Goal: Information Seeking & Learning: Learn about a topic

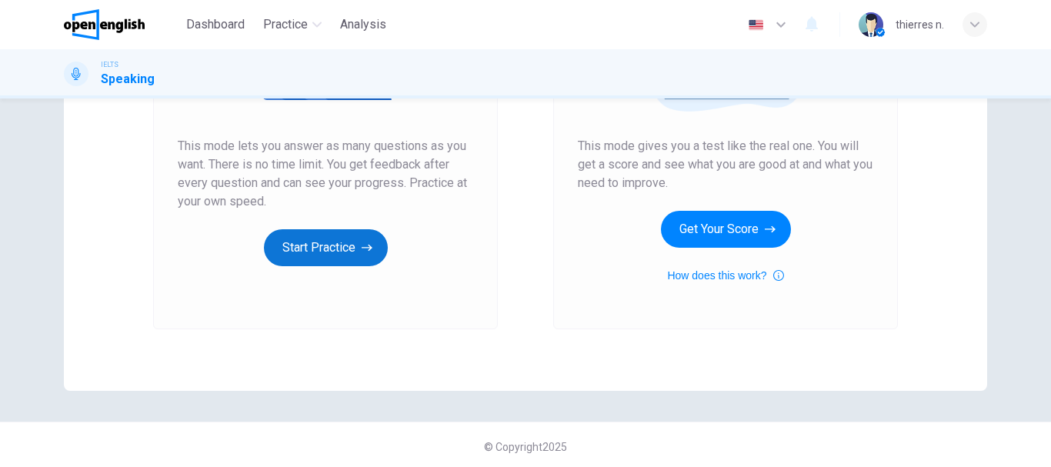
scroll to position [277, 0]
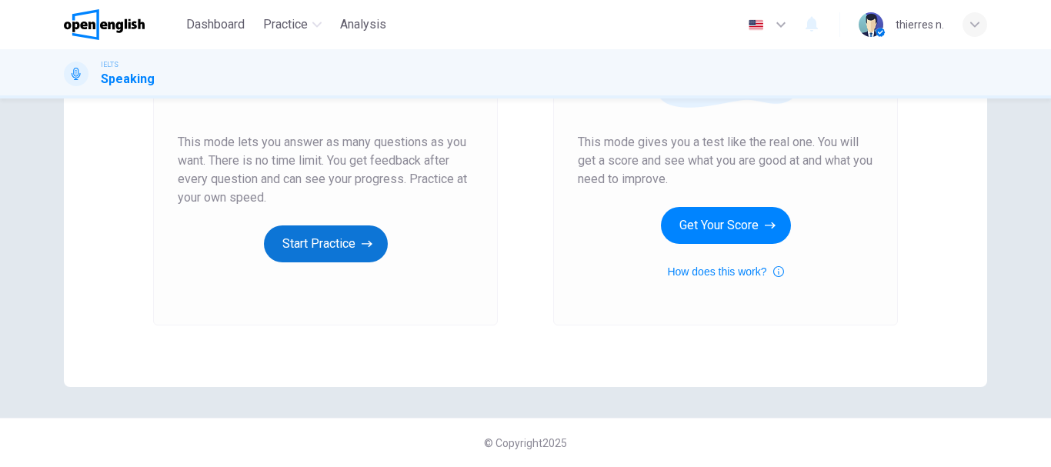
click at [310, 239] on button "Start Practice" at bounding box center [326, 243] width 124 height 37
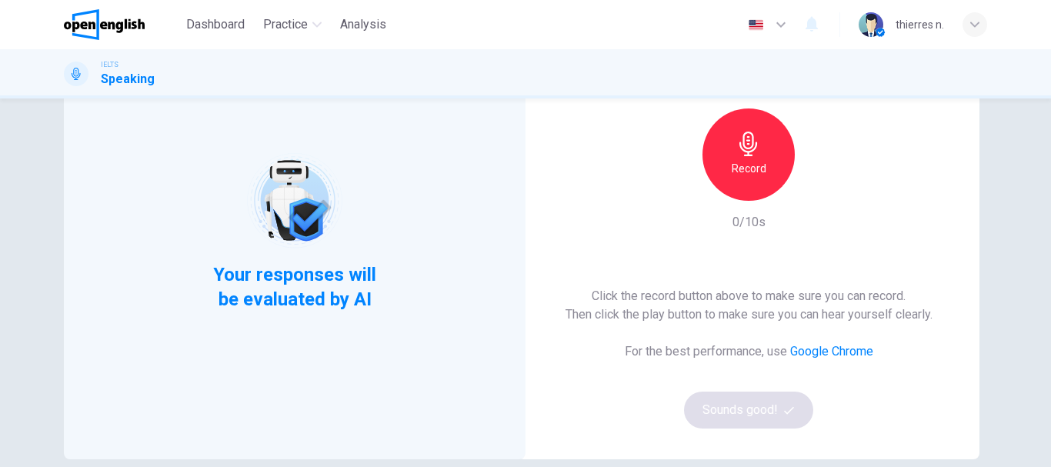
scroll to position [77, 0]
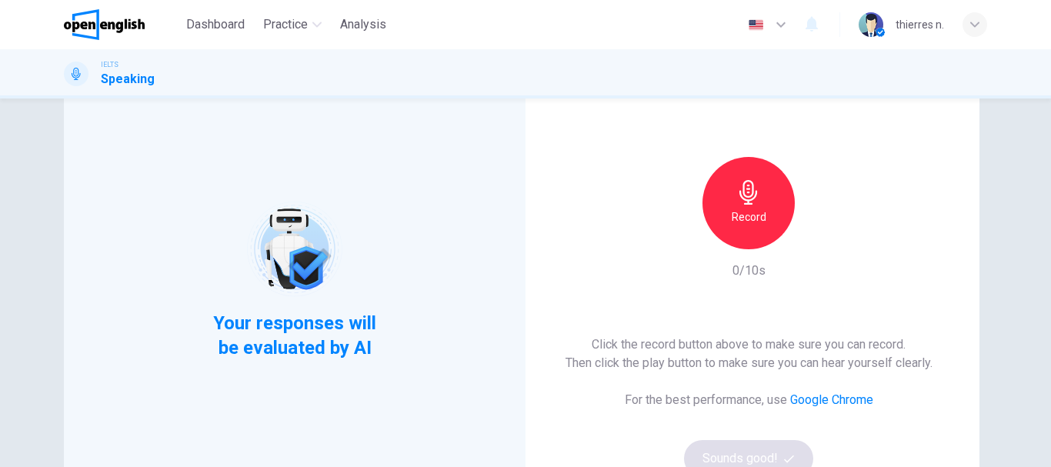
click at [739, 222] on h6 "Record" at bounding box center [749, 217] width 35 height 18
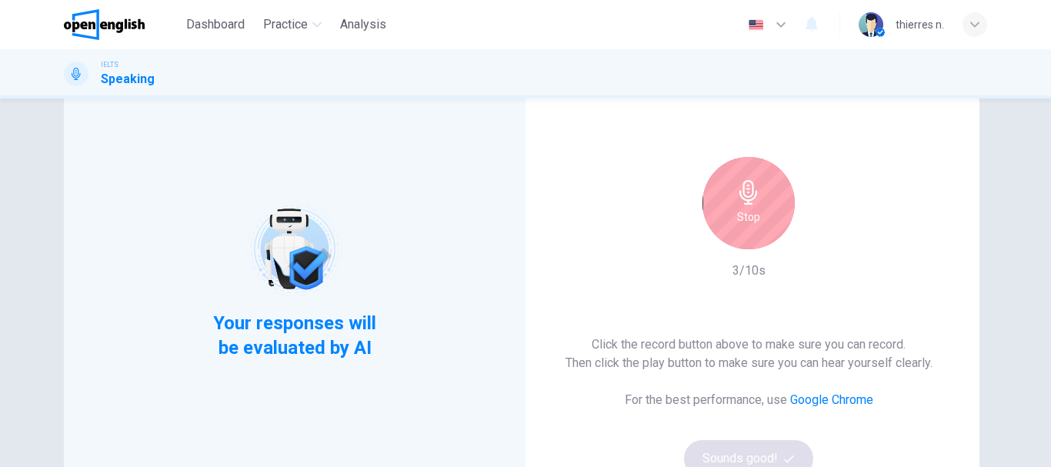
click at [760, 201] on div "Stop" at bounding box center [748, 203] width 92 height 92
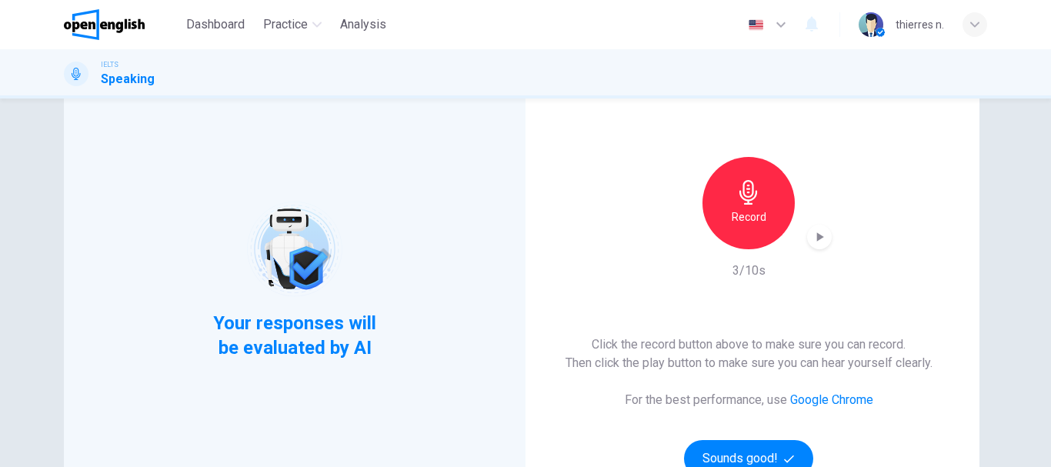
scroll to position [154, 0]
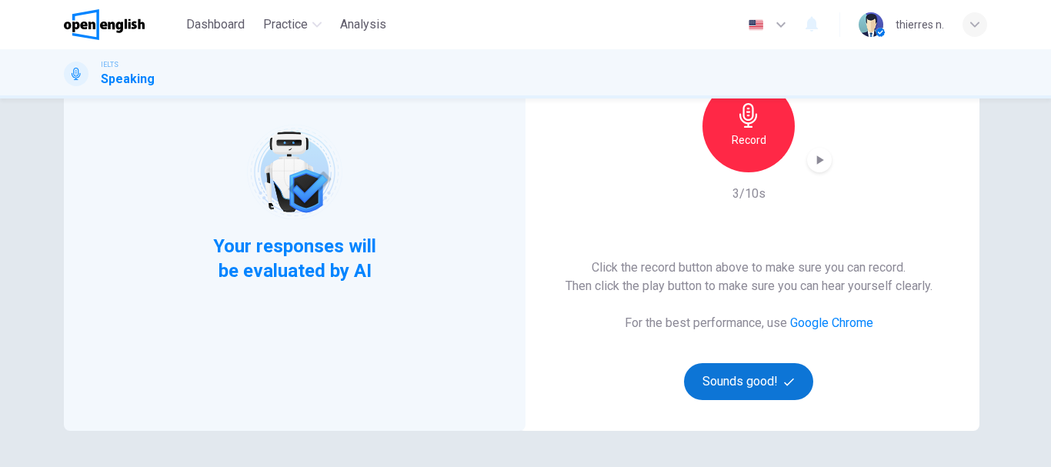
click at [758, 368] on button "Sounds good!" at bounding box center [748, 381] width 129 height 37
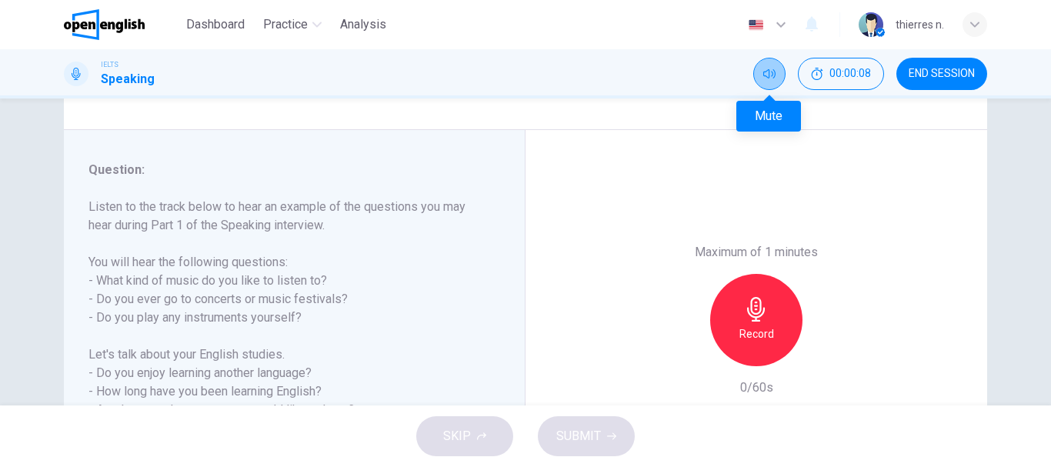
click at [781, 71] on button "Mute" at bounding box center [769, 74] width 32 height 32
click at [769, 73] on icon "Unmute" at bounding box center [769, 74] width 12 height 12
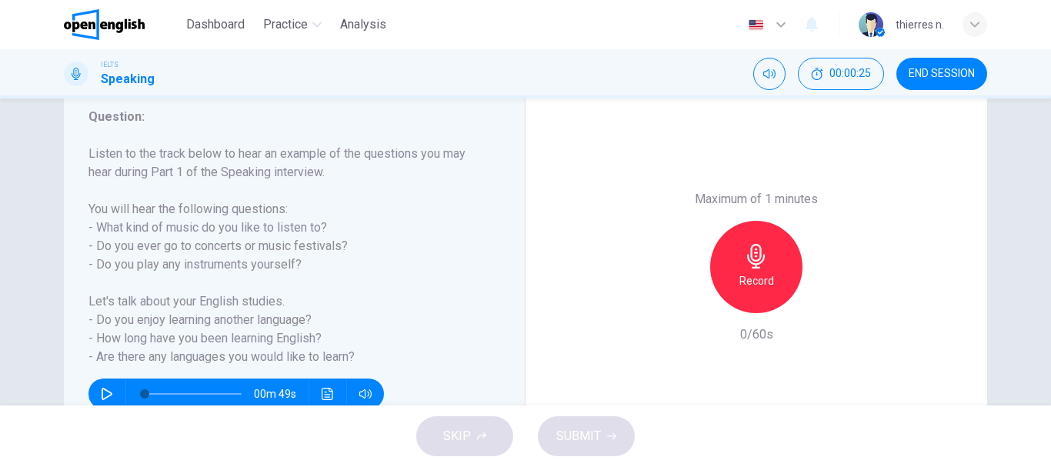
scroll to position [231, 0]
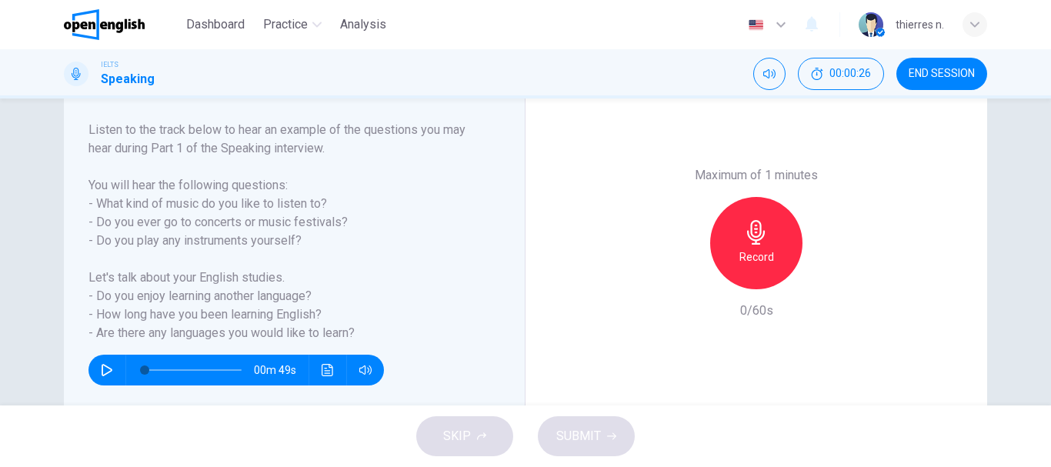
click at [88, 359] on div "00m 49s" at bounding box center [284, 363] width 393 height 43
click at [102, 375] on icon "button" at bounding box center [107, 370] width 11 height 12
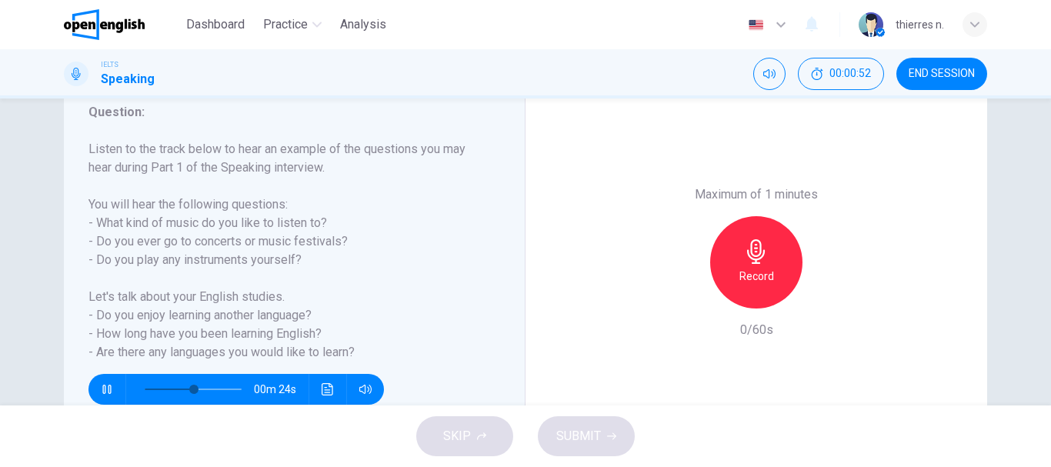
scroll to position [212, 0]
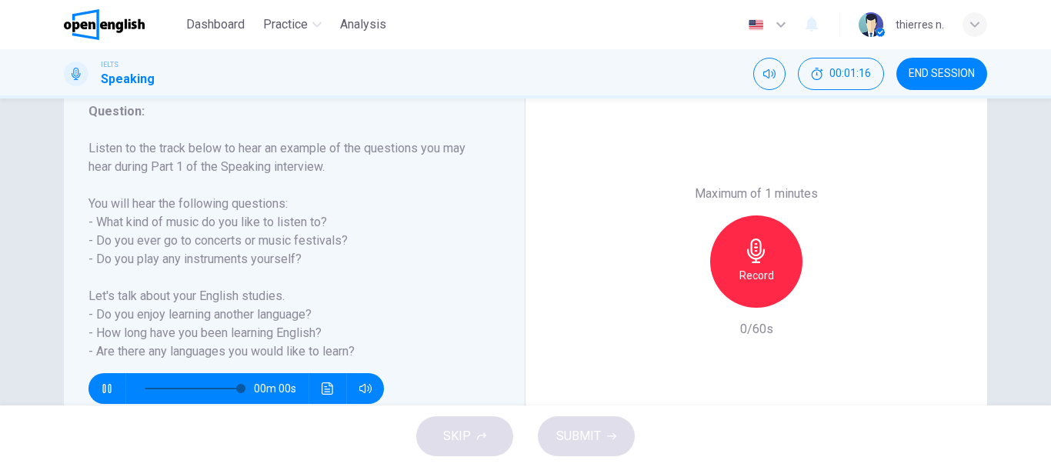
type input "*"
click at [831, 82] on button "00:01:19" at bounding box center [841, 74] width 86 height 32
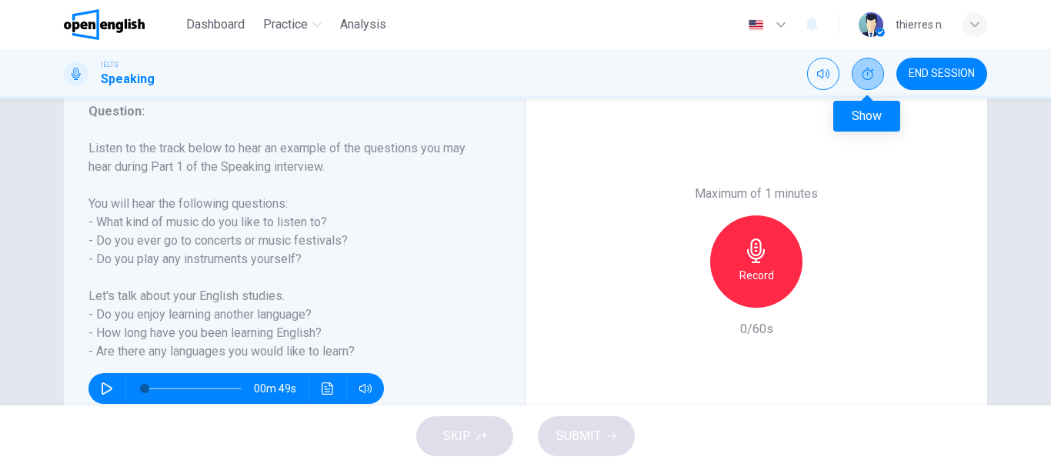
click at [866, 77] on icon "Show" at bounding box center [868, 74] width 12 height 12
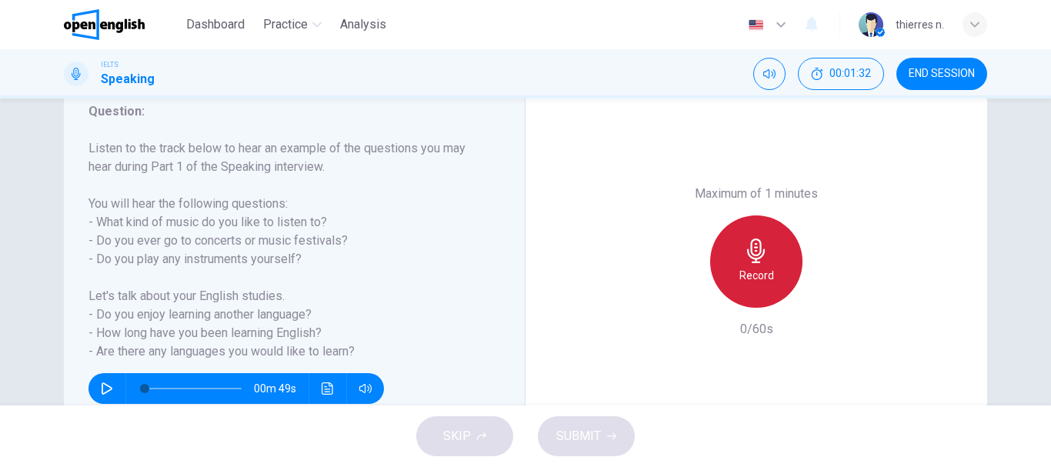
click at [752, 268] on h6 "Record" at bounding box center [756, 275] width 35 height 18
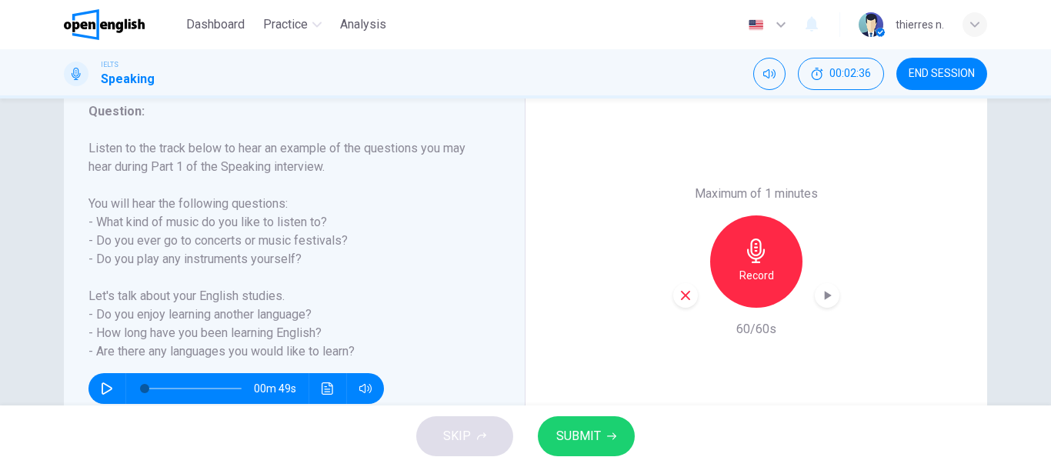
click at [596, 438] on span "SUBMIT" at bounding box center [578, 436] width 45 height 22
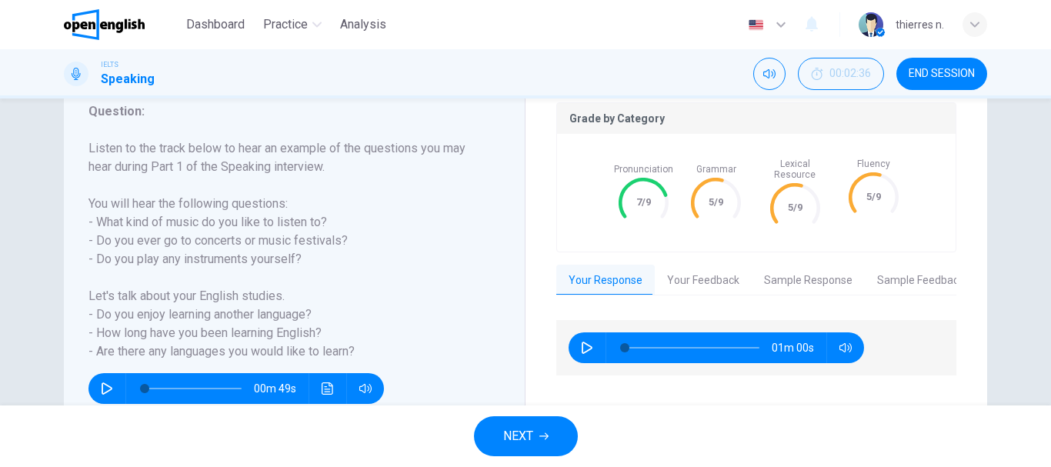
scroll to position [289, 0]
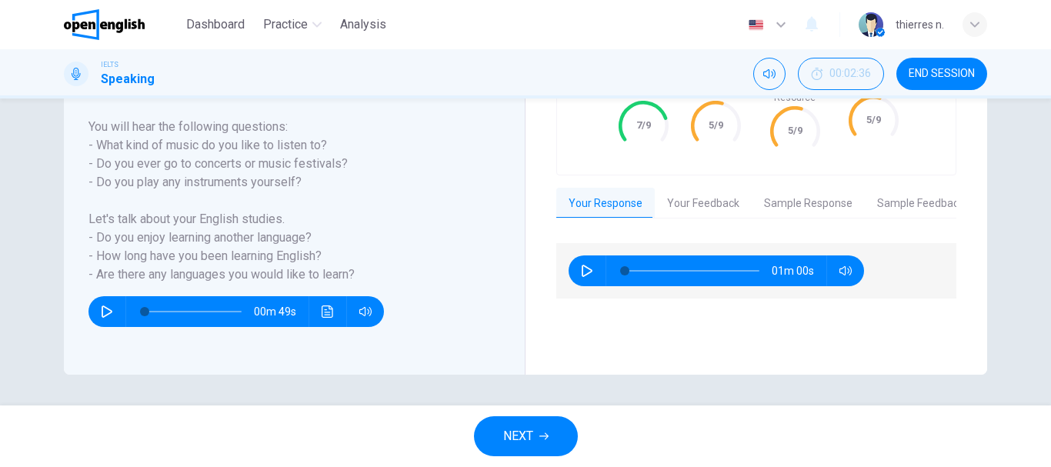
click at [690, 189] on button "Your Feedback" at bounding box center [703, 204] width 97 height 32
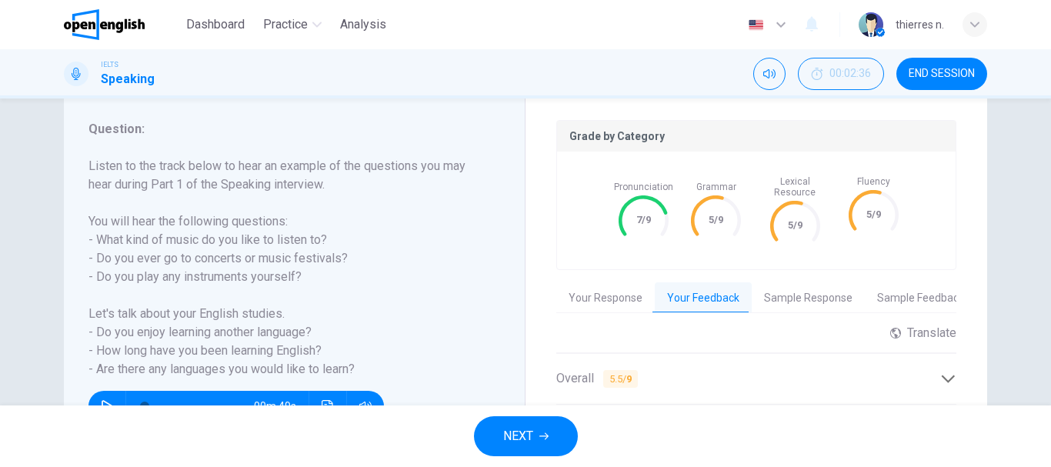
scroll to position [142, 0]
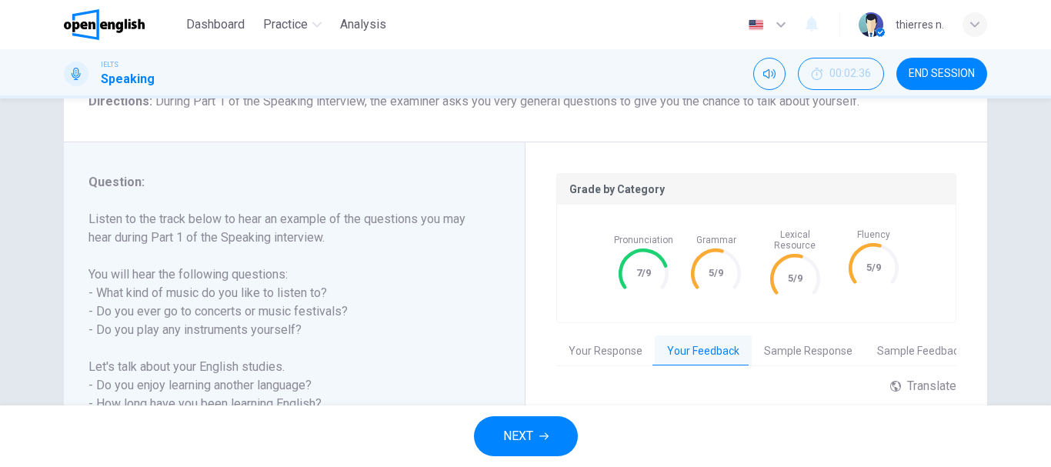
click at [803, 349] on button "Sample Response" at bounding box center [808, 351] width 113 height 32
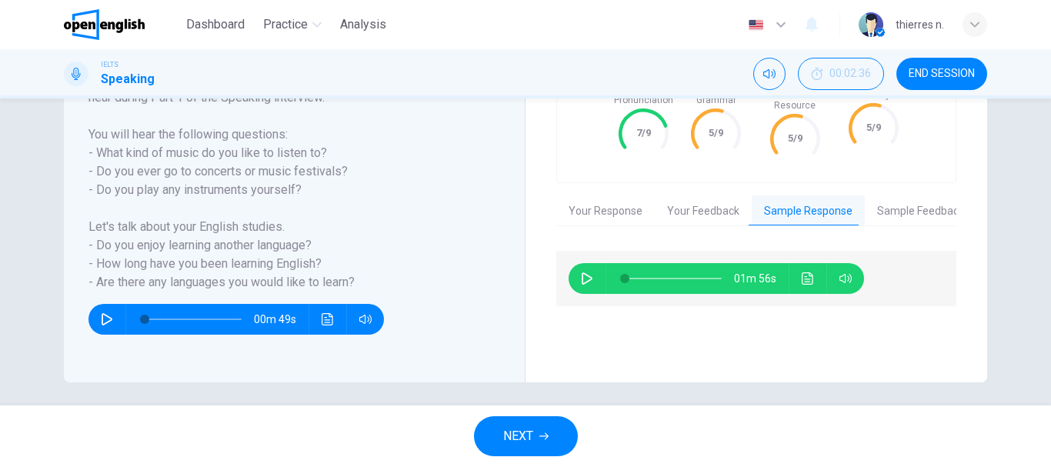
scroll to position [289, 0]
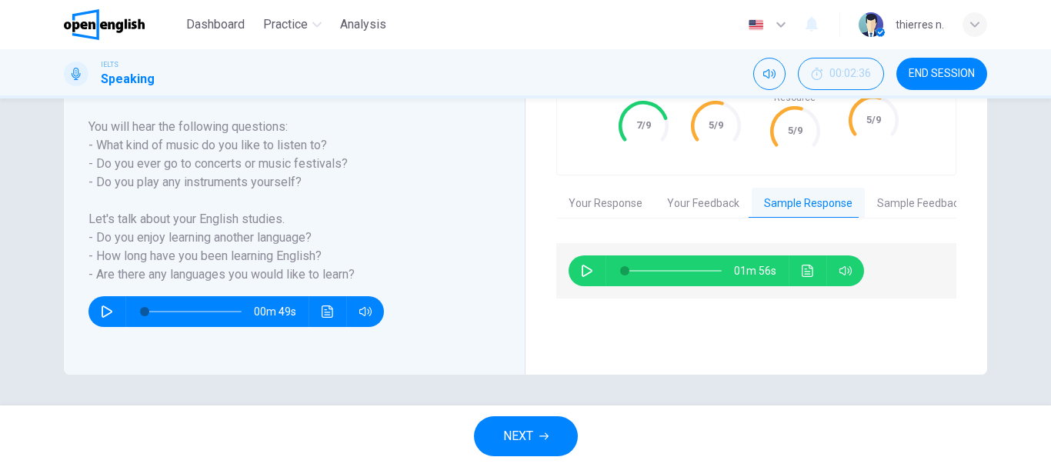
click at [581, 265] on icon "button" at bounding box center [587, 271] width 12 height 12
click at [802, 265] on icon "Click to see the audio transcription" at bounding box center [808, 271] width 12 height 12
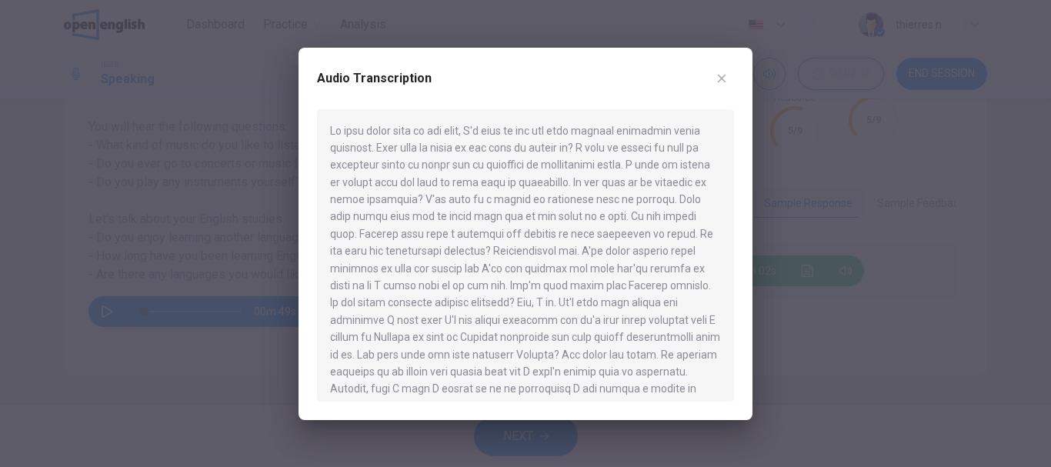
click at [722, 71] on button "button" at bounding box center [721, 78] width 25 height 25
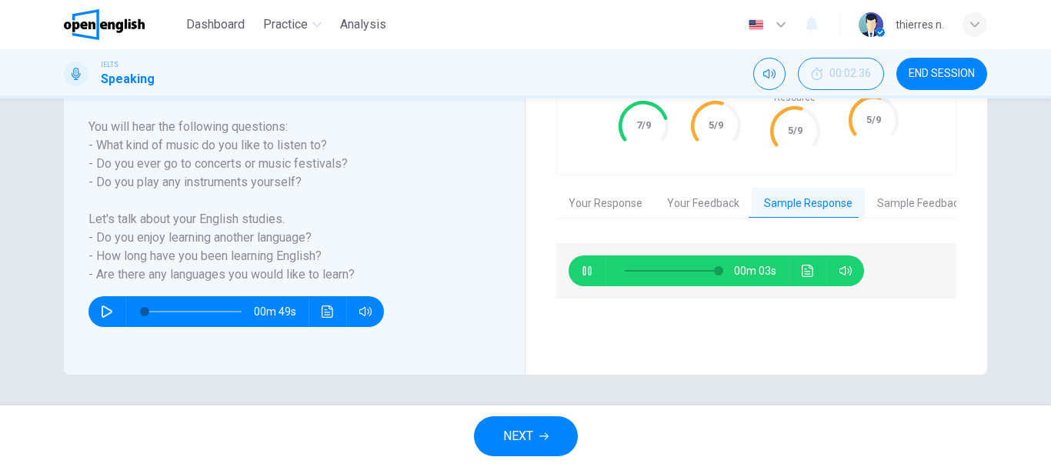
type input "**"
click at [917, 200] on button "Sample Feedback" at bounding box center [921, 204] width 112 height 32
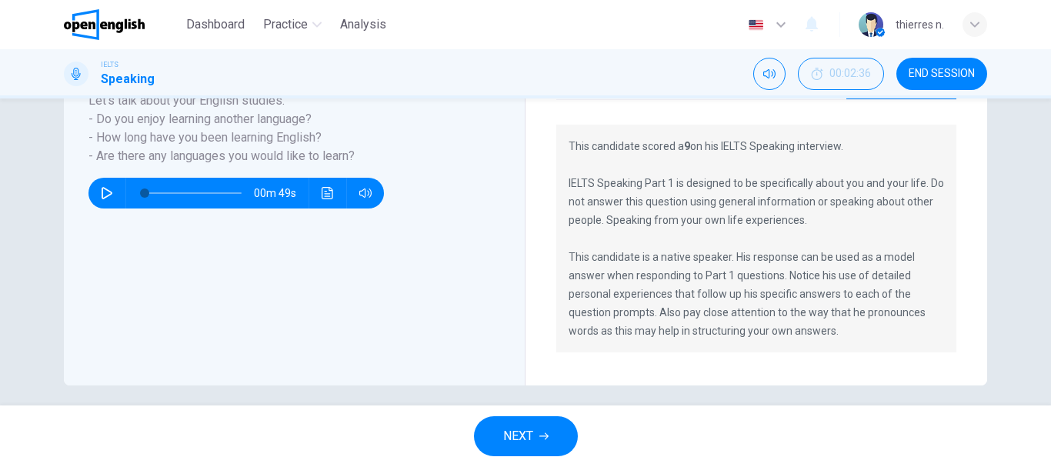
scroll to position [177, 0]
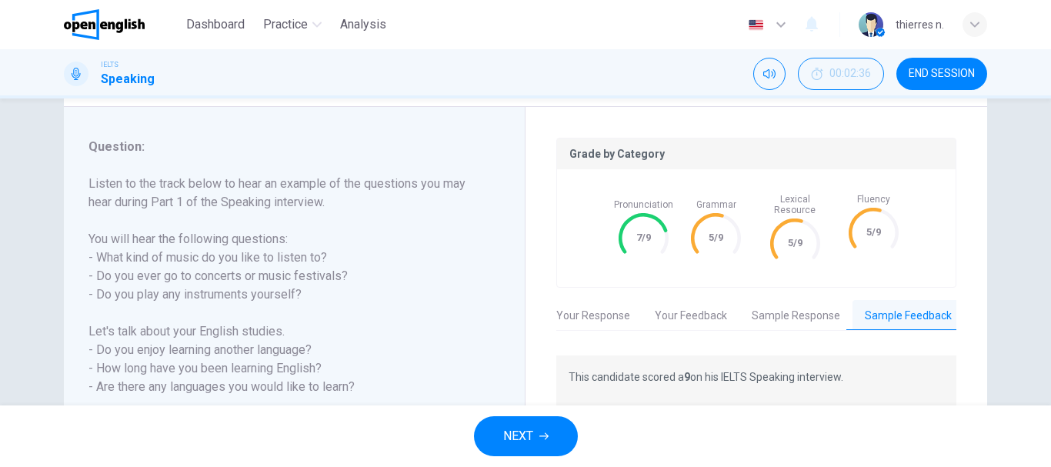
click at [779, 312] on button "Sample Response" at bounding box center [795, 316] width 113 height 32
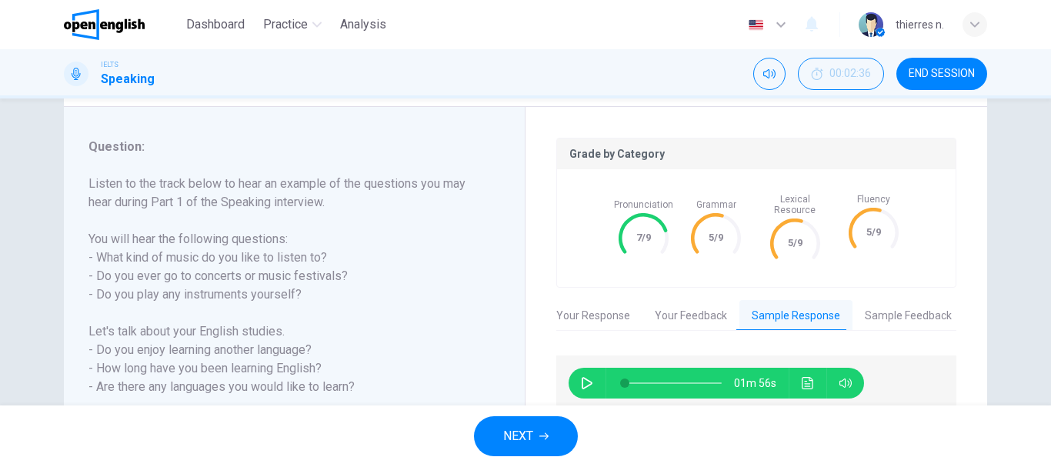
click at [702, 308] on button "Your Feedback" at bounding box center [690, 316] width 97 height 32
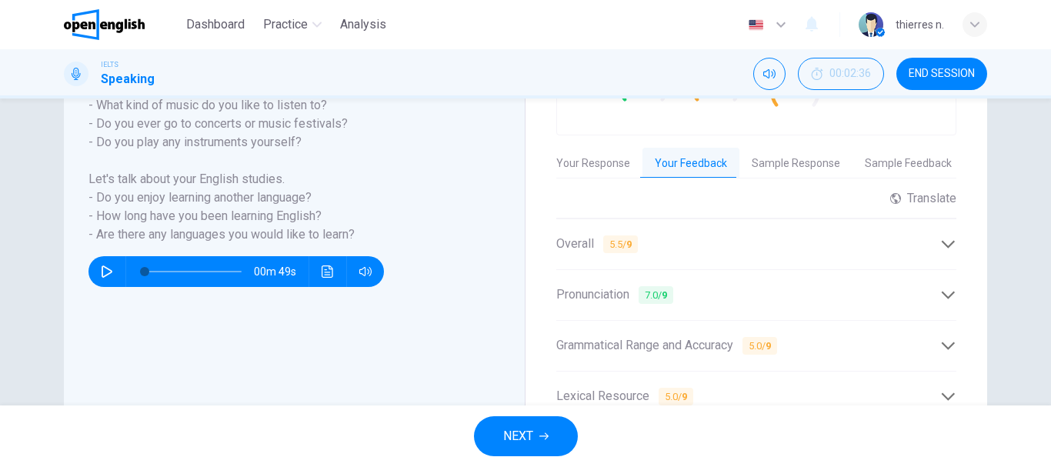
scroll to position [331, 0]
click at [942, 235] on icon at bounding box center [948, 243] width 16 height 16
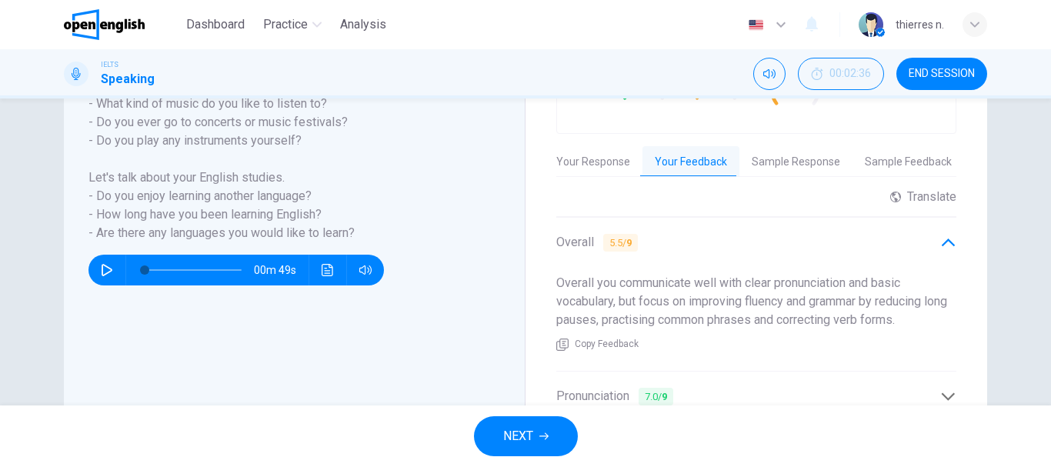
click at [598, 151] on button "Your Response" at bounding box center [593, 162] width 98 height 32
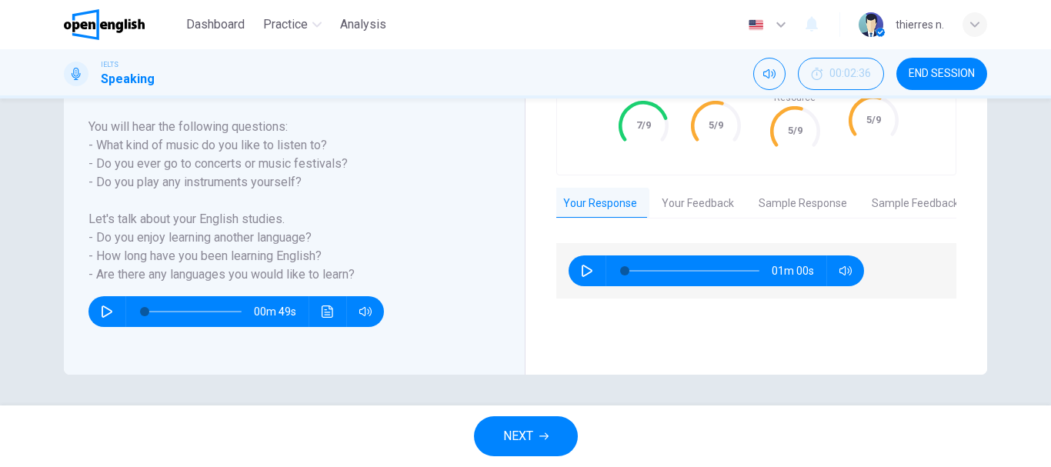
scroll to position [0, 0]
click at [584, 265] on icon "button" at bounding box center [587, 271] width 12 height 12
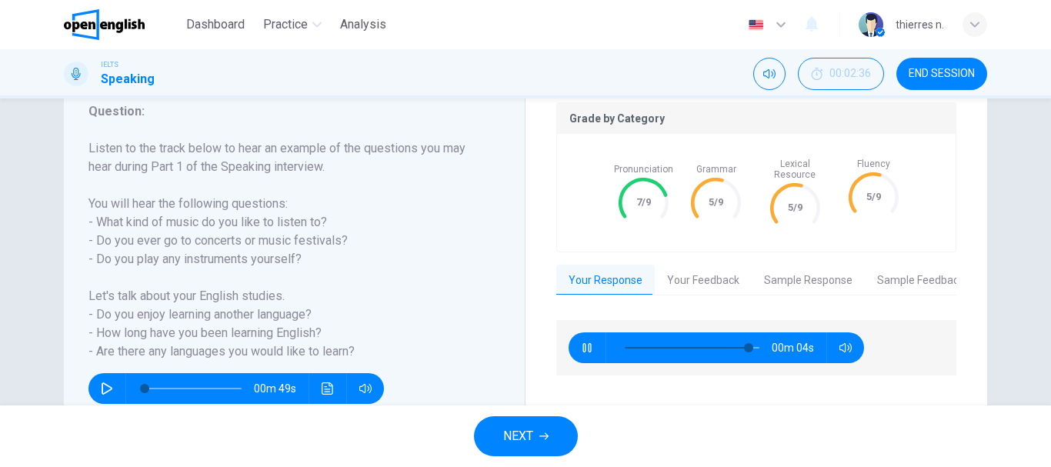
type input "**"
click at [523, 439] on span "NEXT" at bounding box center [518, 436] width 30 height 22
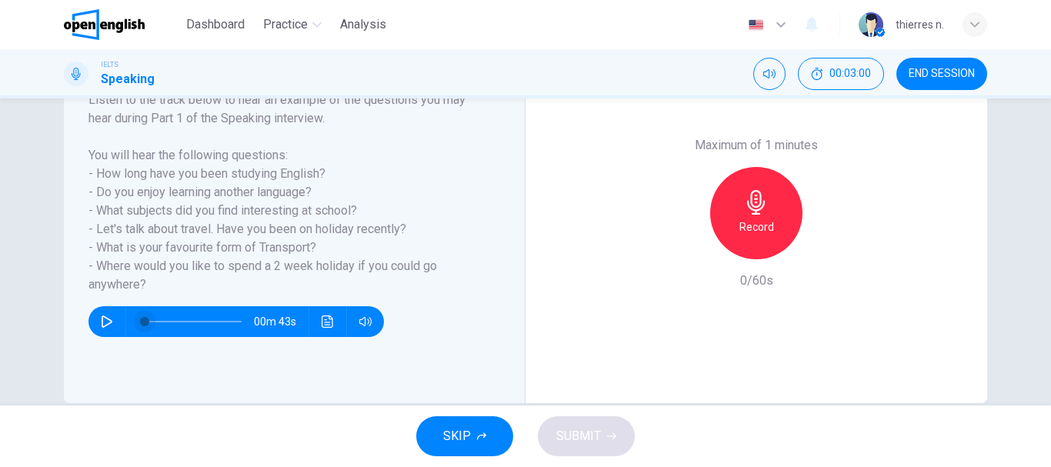
scroll to position [289, 0]
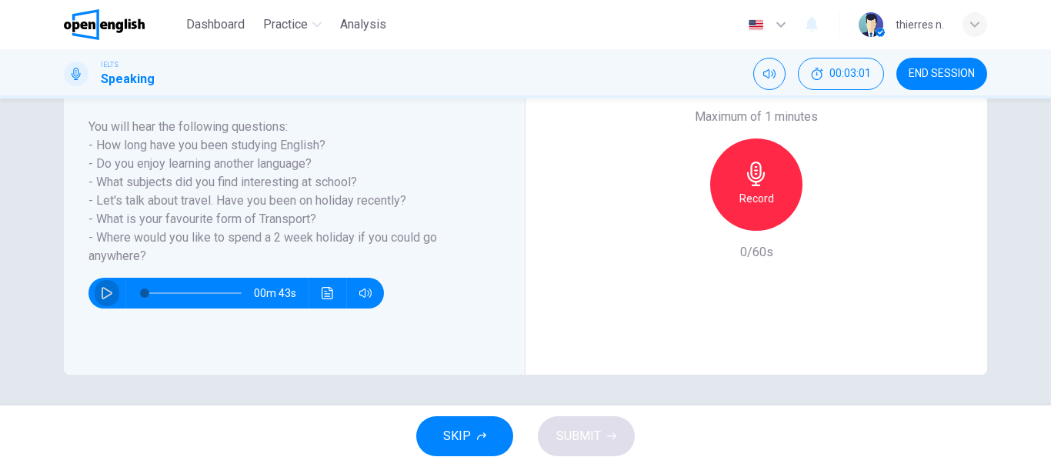
click at [105, 285] on button "button" at bounding box center [107, 293] width 25 height 31
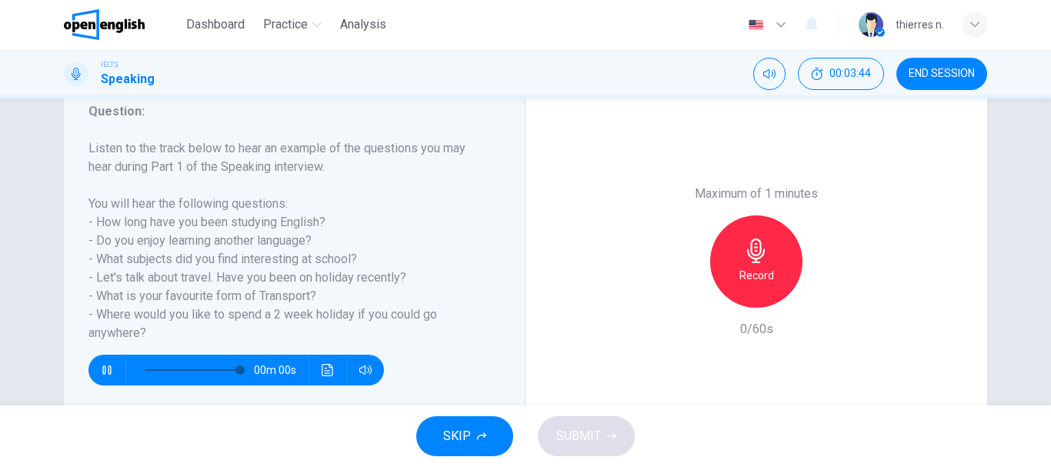
type input "*"
drag, startPoint x: 87, startPoint y: 277, endPoint x: 276, endPoint y: 278, distance: 189.2
click at [276, 278] on h6 "Listen to the track below to hear an example of the questions you may hear duri…" at bounding box center [284, 240] width 393 height 203
drag, startPoint x: 361, startPoint y: 260, endPoint x: 69, endPoint y: 262, distance: 291.5
click at [72, 262] on div "Question : Listen to the track below to hear an example of the questions you ma…" at bounding box center [295, 262] width 462 height 380
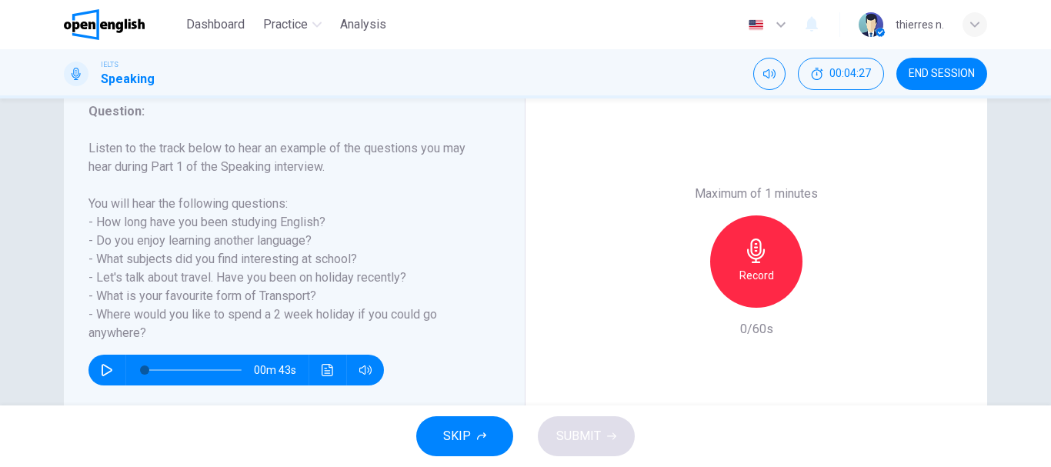
click at [751, 258] on icon "button" at bounding box center [756, 250] width 25 height 25
click at [569, 435] on span "SUBMIT" at bounding box center [578, 436] width 45 height 22
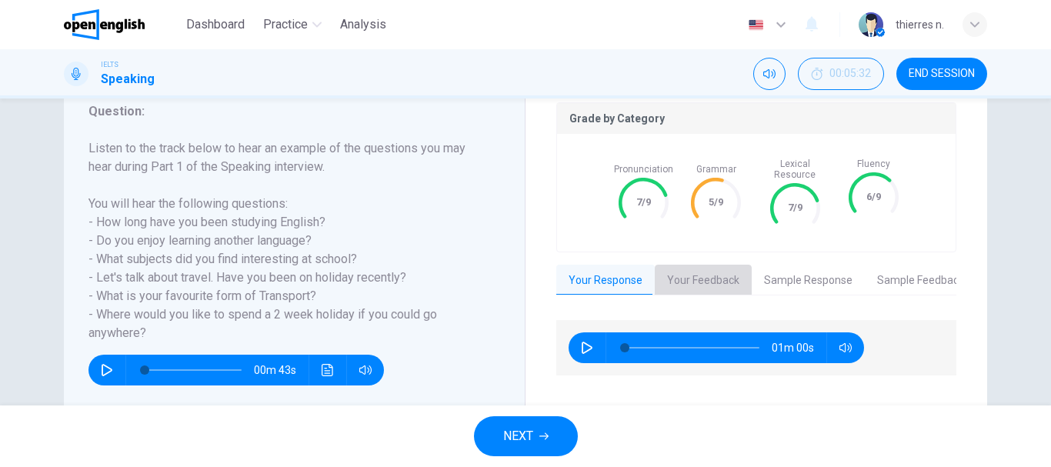
click at [713, 270] on button "Your Feedback" at bounding box center [703, 281] width 97 height 32
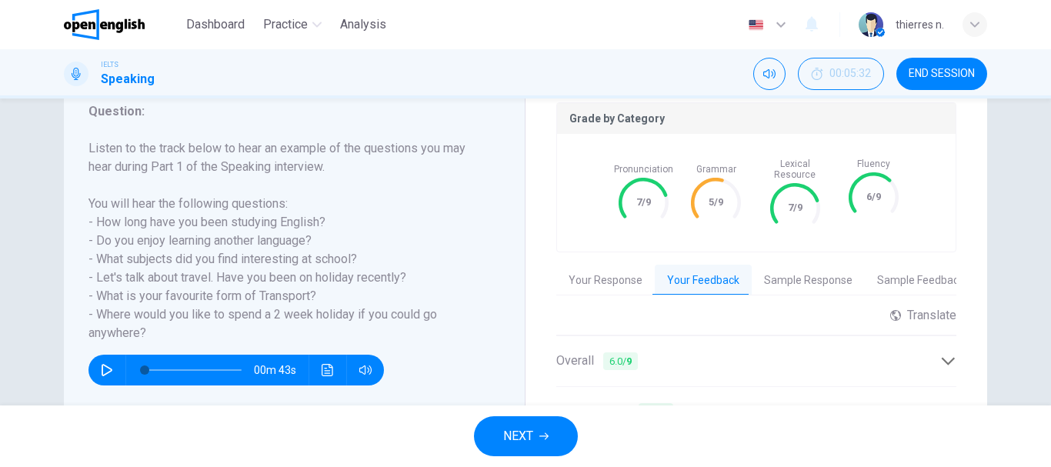
click at [785, 272] on button "Sample Response" at bounding box center [808, 281] width 113 height 32
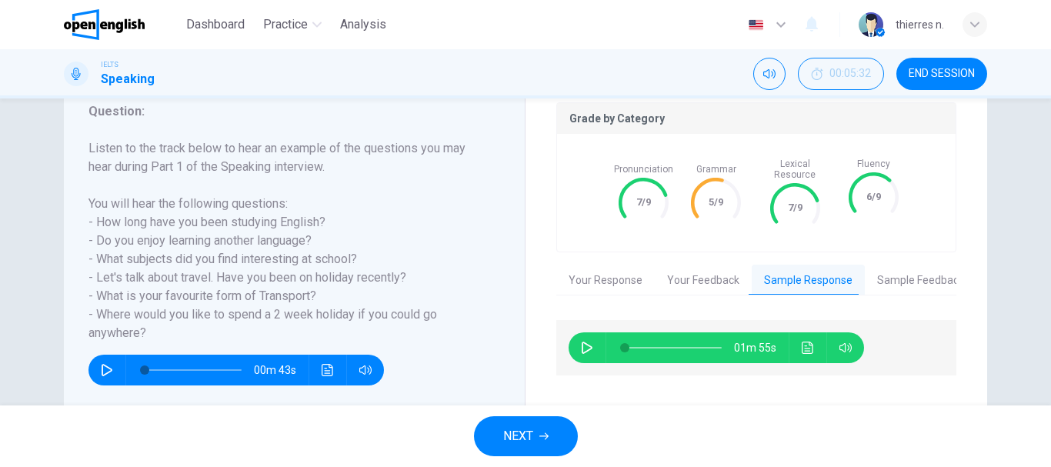
click at [620, 268] on button "Your Response" at bounding box center [605, 281] width 98 height 32
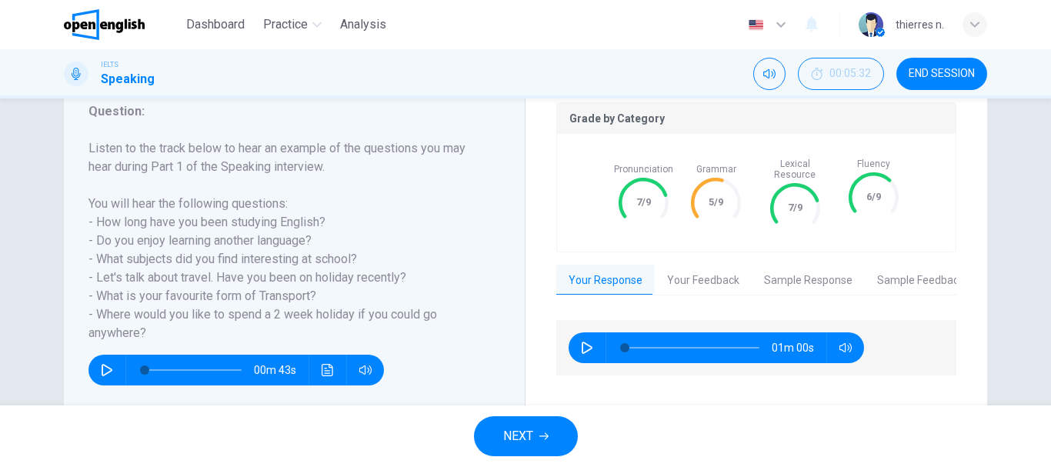
click at [592, 343] on button "button" at bounding box center [587, 347] width 25 height 31
type input "*"
click at [692, 270] on button "Your Feedback" at bounding box center [703, 281] width 97 height 32
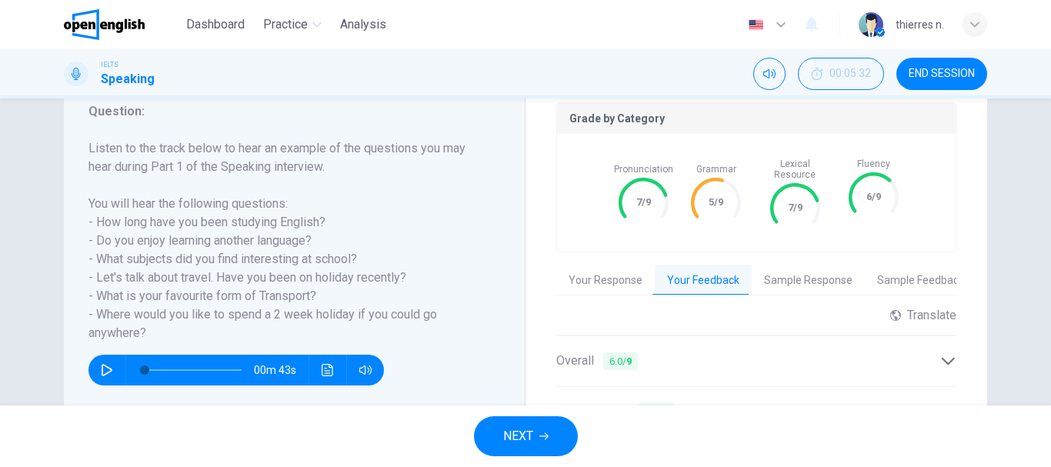
drag, startPoint x: 969, startPoint y: 261, endPoint x: 1021, endPoint y: 264, distance: 51.6
click at [1021, 262] on div "Question 2 Question Type : Part 1 - Introduction and Interview Directions : Dur…" at bounding box center [525, 251] width 1051 height 307
click at [825, 273] on button "Sample Response" at bounding box center [808, 281] width 113 height 32
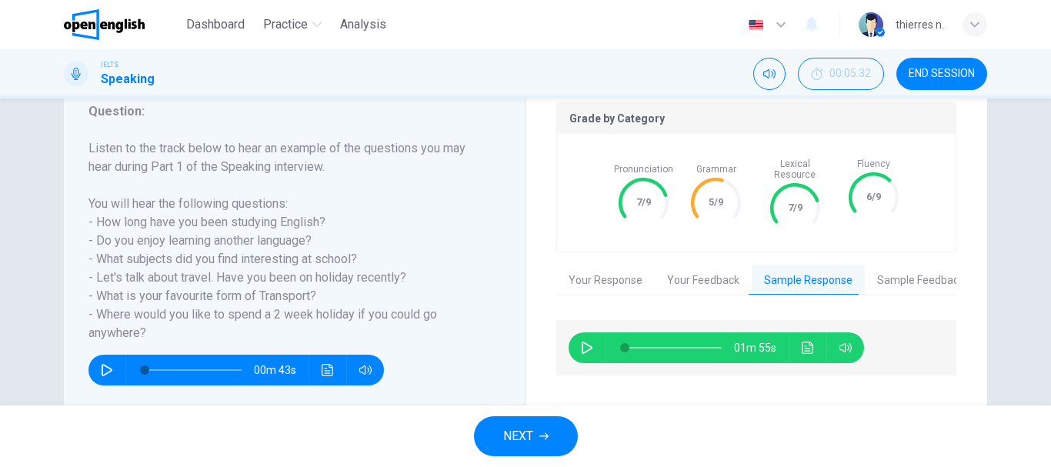
click at [575, 342] on button "button" at bounding box center [587, 347] width 25 height 31
click at [640, 337] on span at bounding box center [673, 348] width 97 height 22
click at [641, 343] on span at bounding box center [645, 347] width 9 height 9
drag, startPoint x: 628, startPoint y: 333, endPoint x: 598, endPoint y: 328, distance: 30.5
click at [599, 332] on div "01m 42s" at bounding box center [715, 347] width 295 height 31
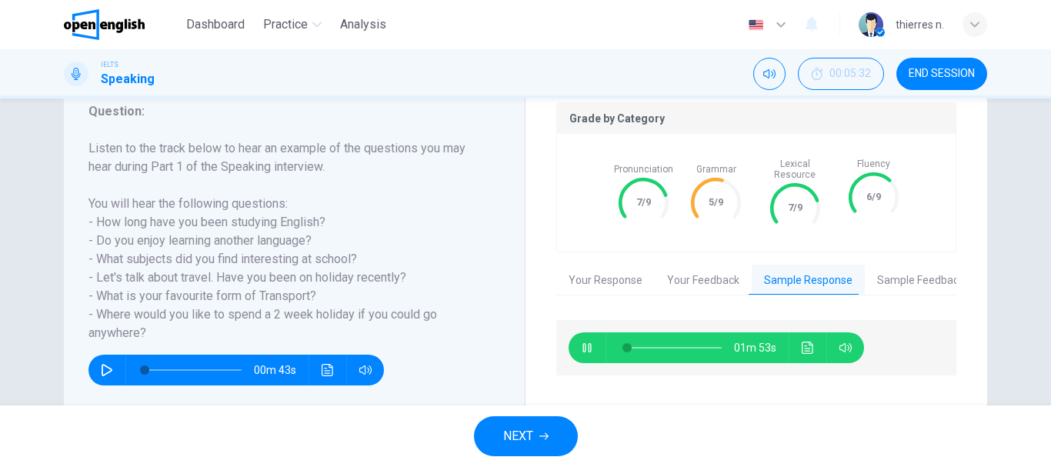
click at [588, 342] on icon "button" at bounding box center [587, 348] width 12 height 12
click at [632, 343] on span at bounding box center [635, 347] width 9 height 9
click at [632, 343] on span at bounding box center [636, 347] width 9 height 9
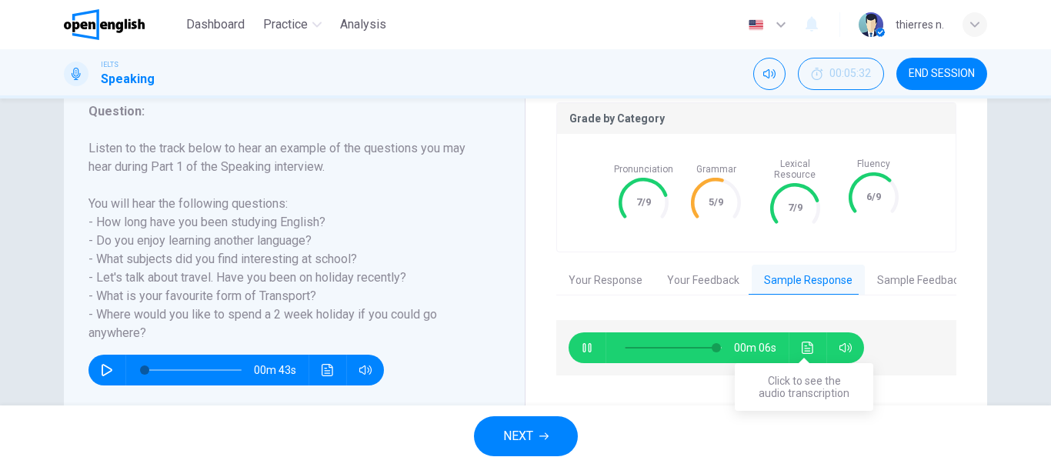
click at [800, 343] on button "Click to see the audio transcription" at bounding box center [807, 347] width 25 height 31
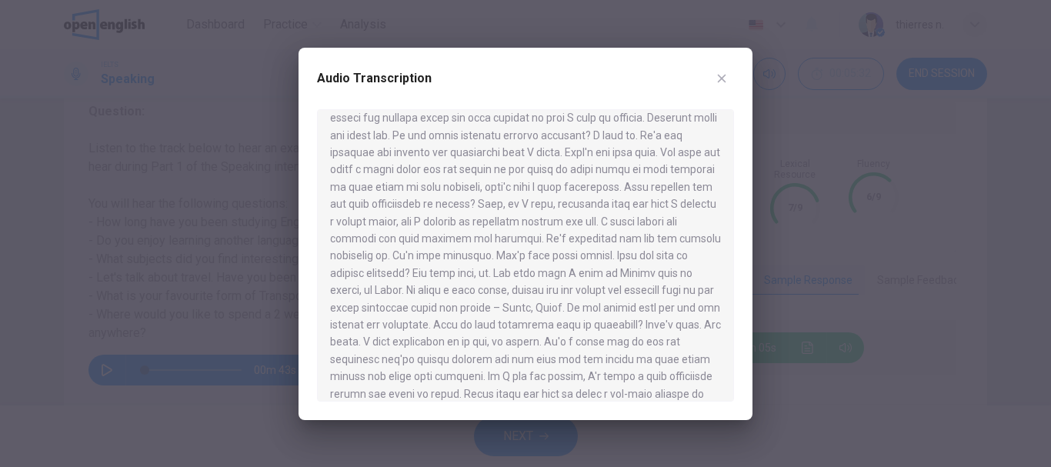
scroll to position [129, 0]
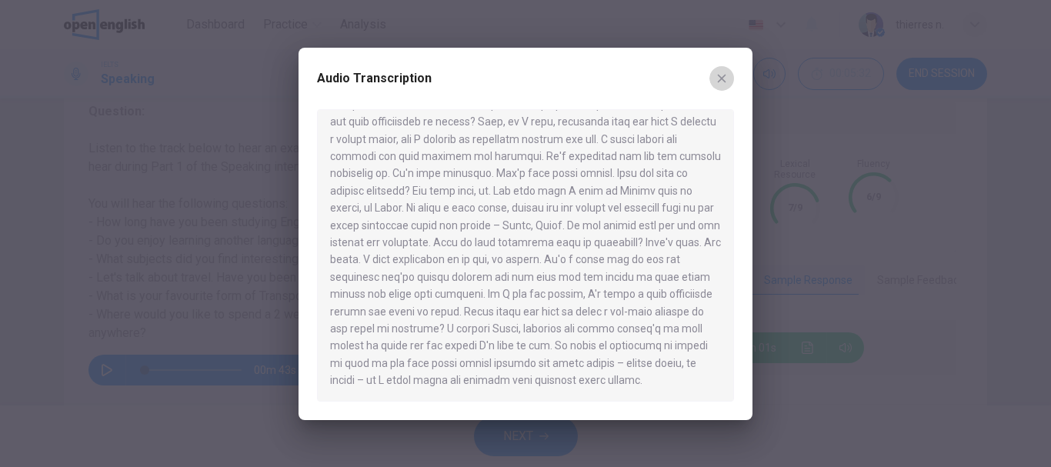
click at [725, 81] on icon "button" at bounding box center [721, 78] width 12 height 12
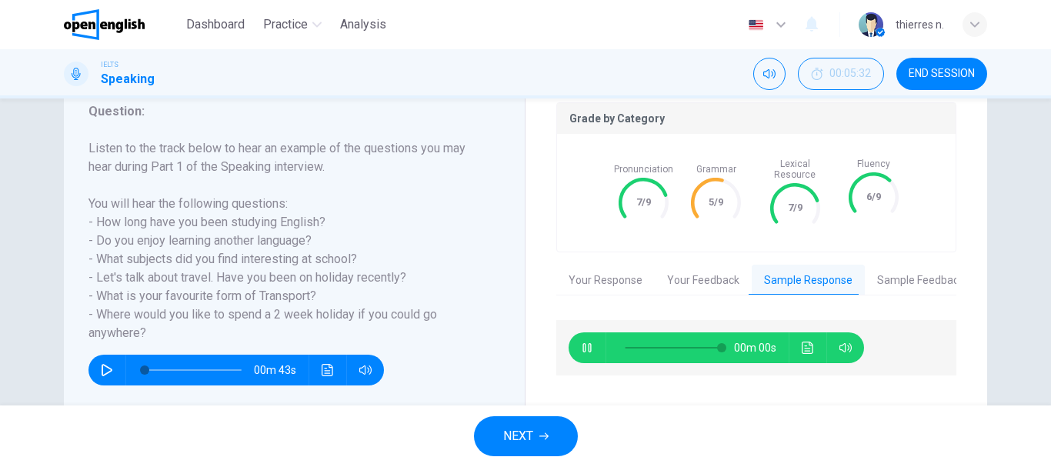
type input "*"
click at [549, 445] on button "NEXT" at bounding box center [526, 436] width 104 height 40
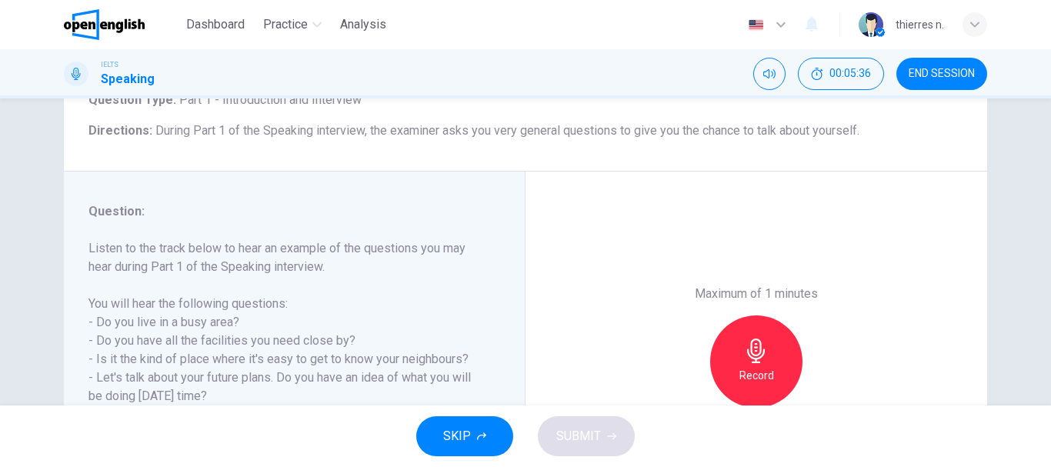
scroll to position [231, 0]
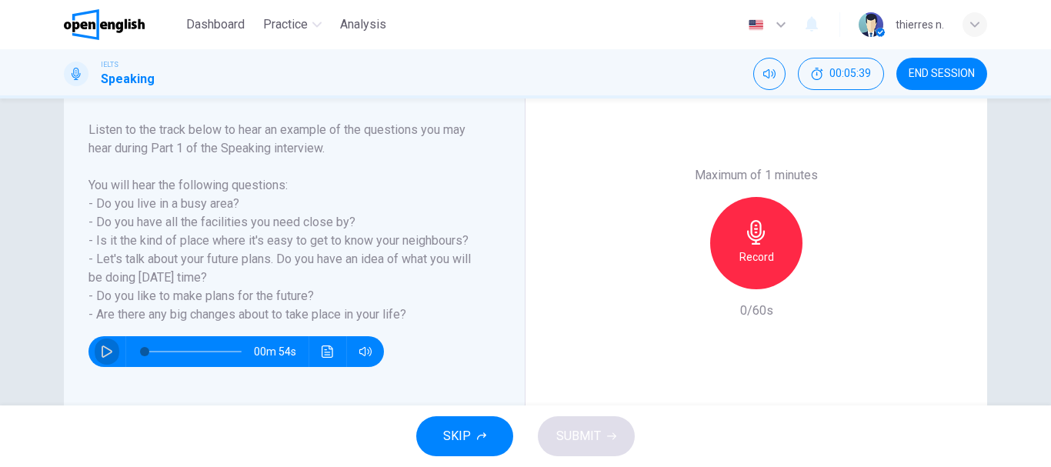
click at [102, 353] on icon "button" at bounding box center [107, 351] width 12 height 12
click at [105, 351] on icon "button" at bounding box center [107, 351] width 12 height 12
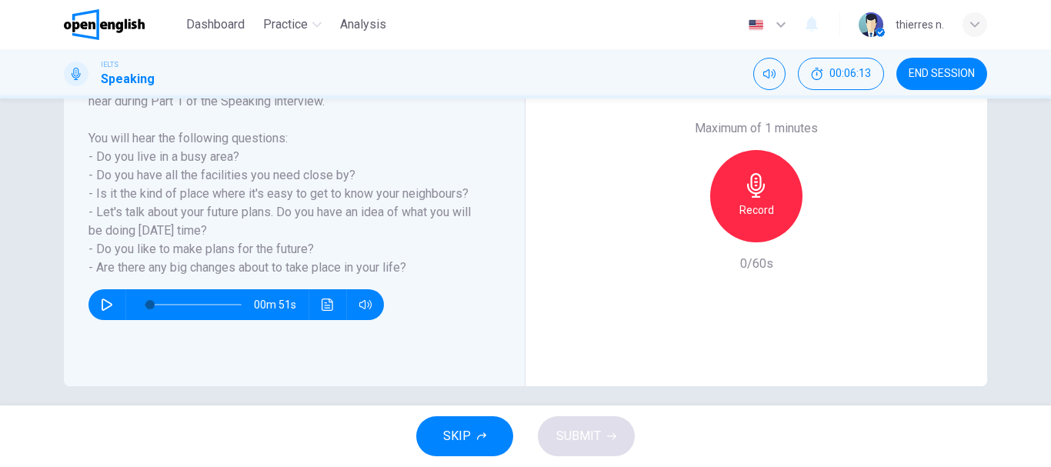
scroll to position [289, 0]
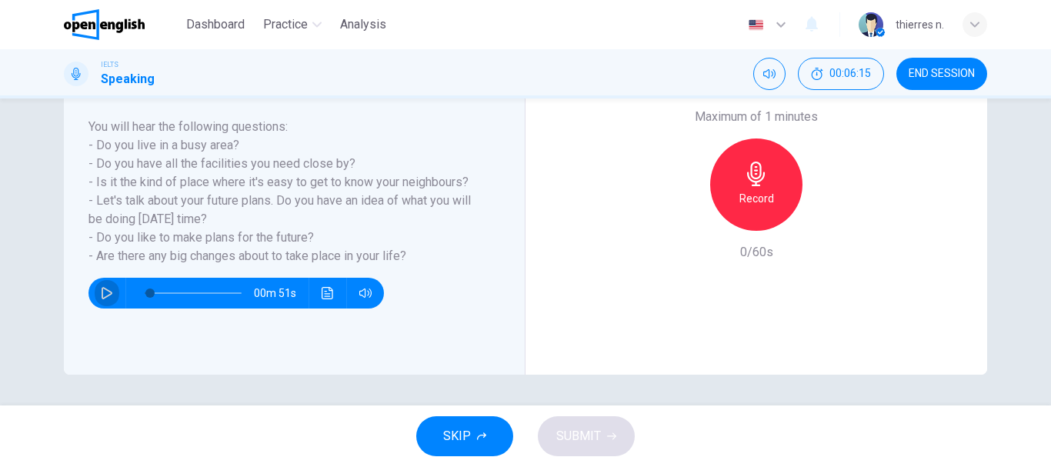
click at [103, 291] on icon "button" at bounding box center [107, 293] width 12 height 12
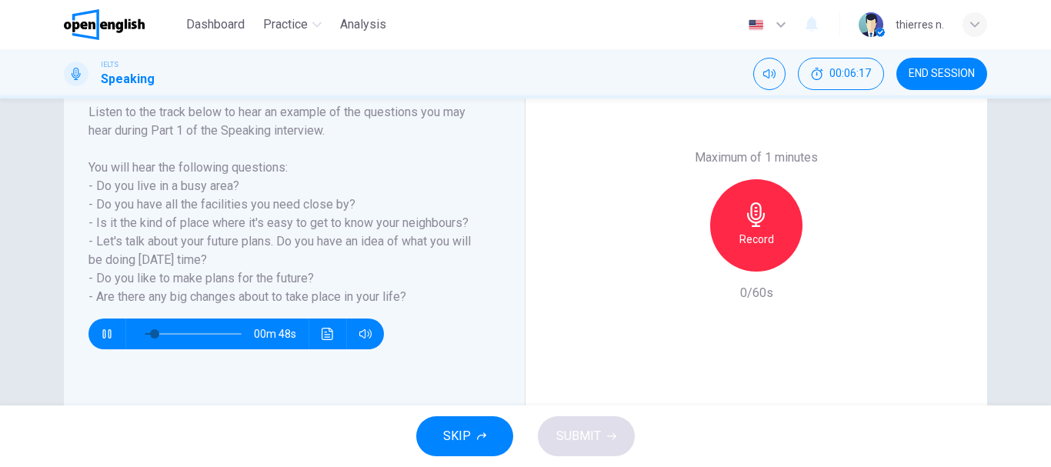
scroll to position [212, 0]
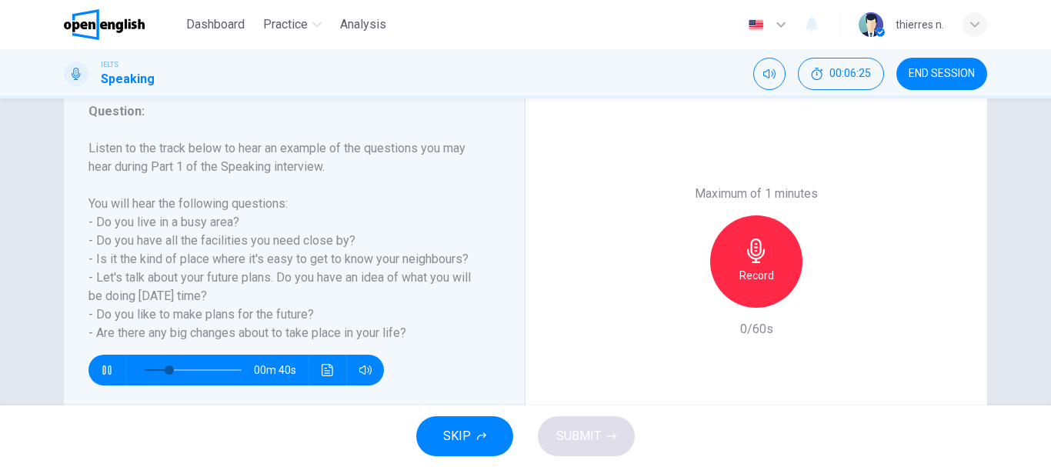
click at [108, 371] on icon "button" at bounding box center [107, 370] width 12 height 12
click at [762, 252] on icon "button" at bounding box center [756, 250] width 25 height 25
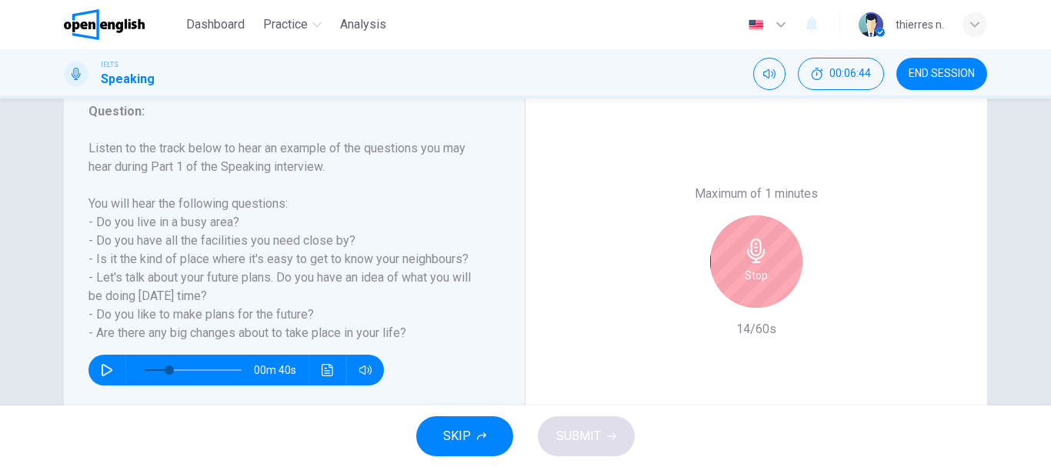
click at [103, 368] on icon "button" at bounding box center [107, 370] width 12 height 12
click at [101, 372] on icon "button" at bounding box center [107, 370] width 12 height 12
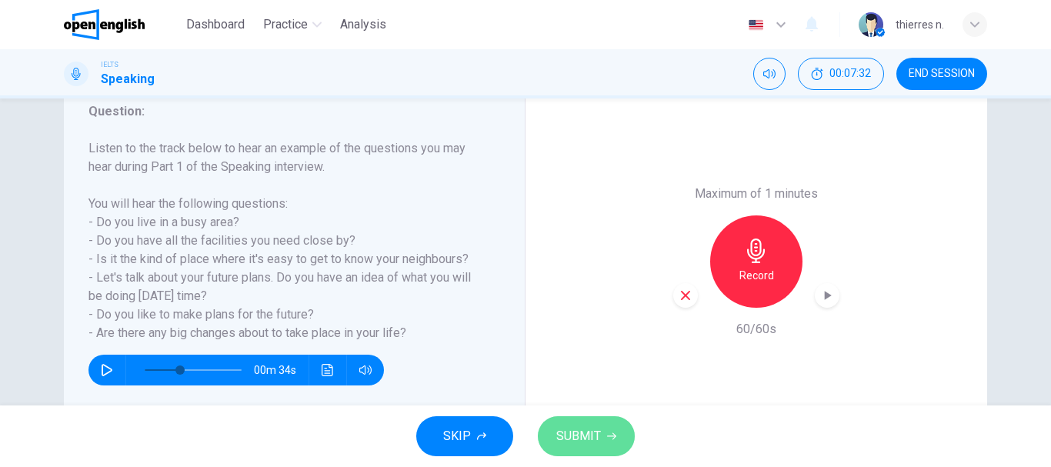
click at [602, 428] on button "SUBMIT" at bounding box center [586, 436] width 97 height 40
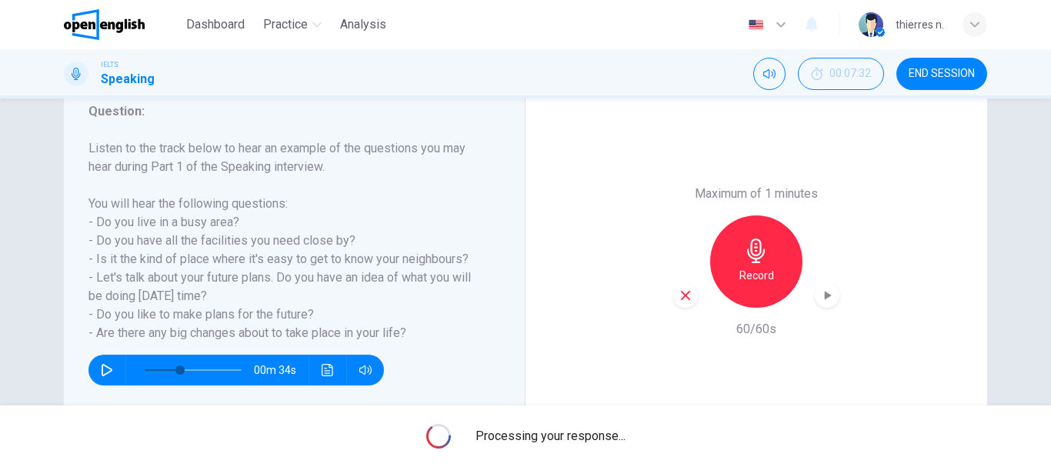
drag, startPoint x: 120, startPoint y: 143, endPoint x: 184, endPoint y: 228, distance: 106.0
click at [185, 231] on h6 "Listen to the track below to hear an example of the questions you may hear duri…" at bounding box center [284, 240] width 393 height 203
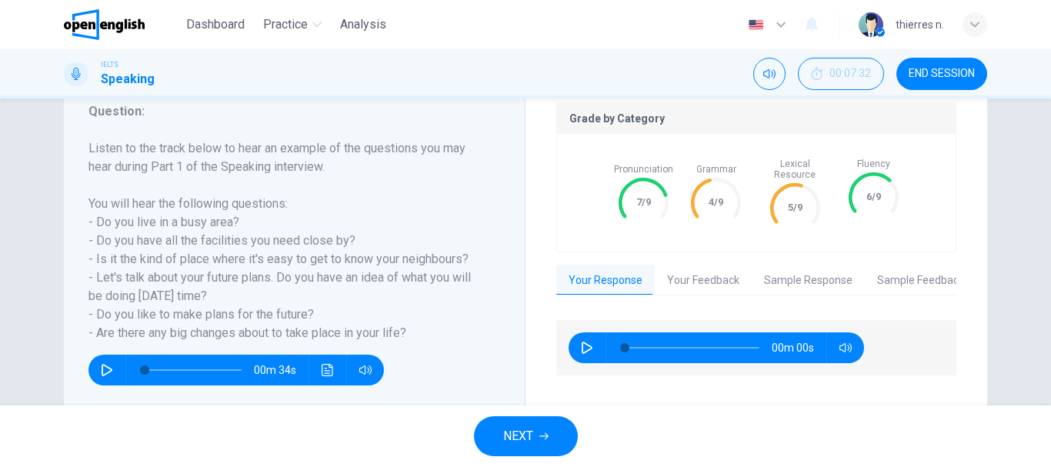
type input "*"
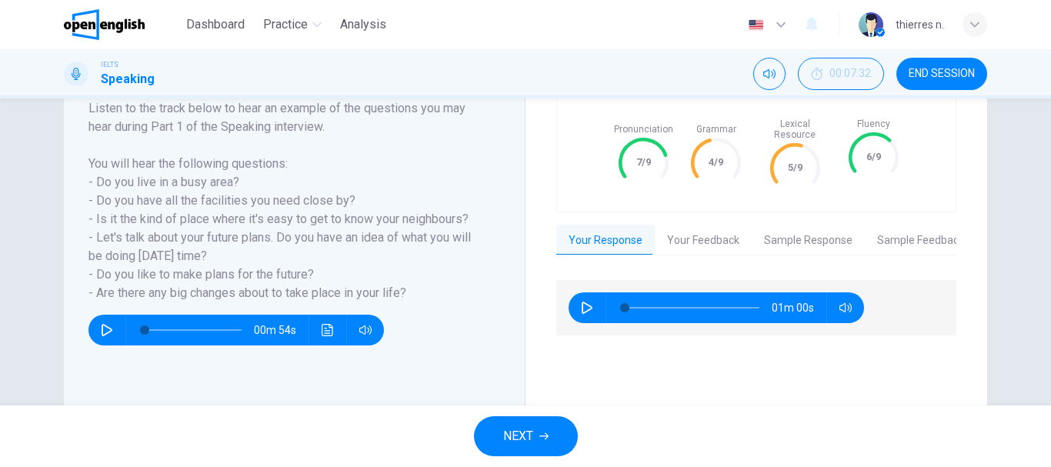
scroll to position [289, 0]
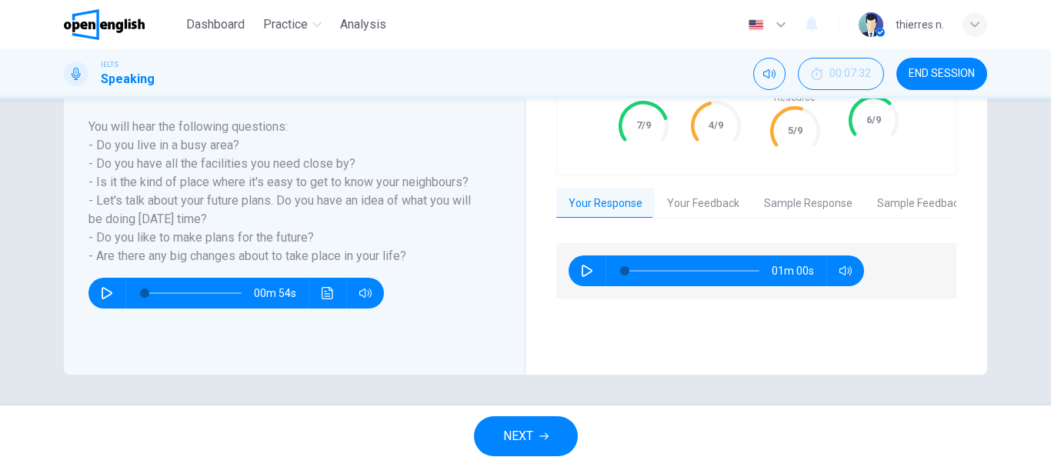
click at [689, 195] on button "Your Feedback" at bounding box center [703, 204] width 97 height 32
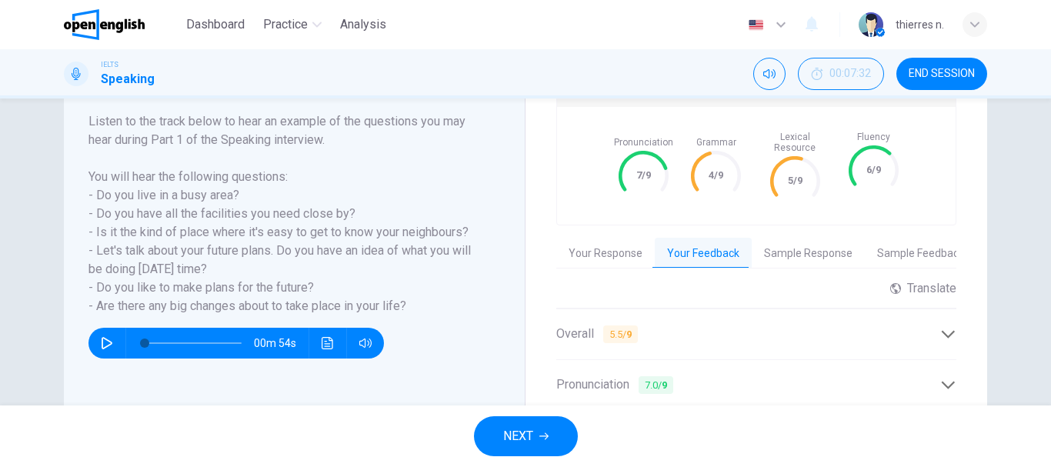
scroll to position [212, 0]
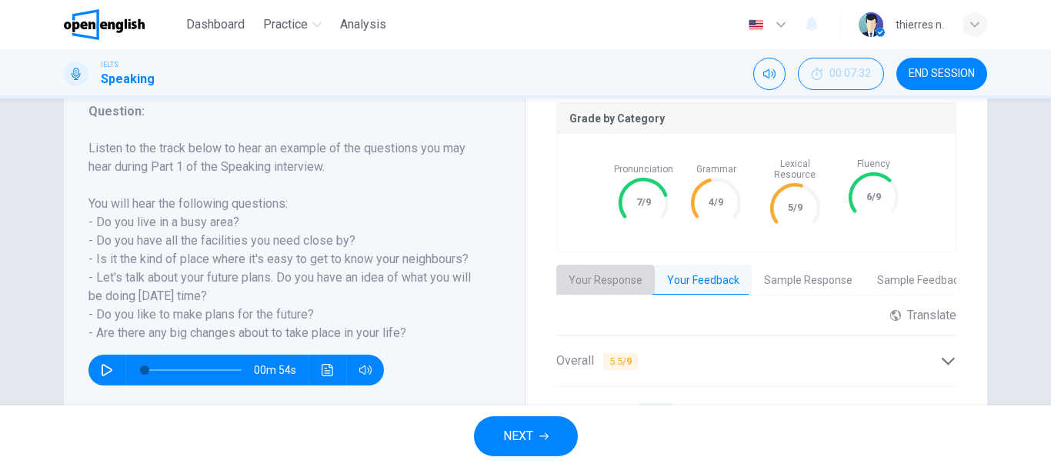
click at [610, 267] on button "Your Response" at bounding box center [605, 281] width 98 height 32
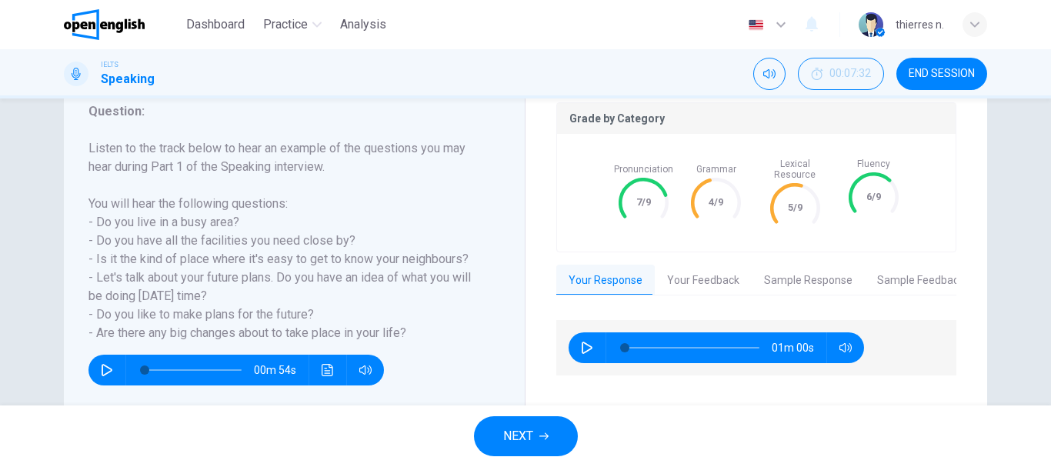
click at [597, 353] on div "01m 00s" at bounding box center [756, 347] width 400 height 55
click at [585, 342] on icon "button" at bounding box center [587, 348] width 11 height 12
type input "**"
click at [815, 269] on button "Sample Response" at bounding box center [808, 281] width 113 height 32
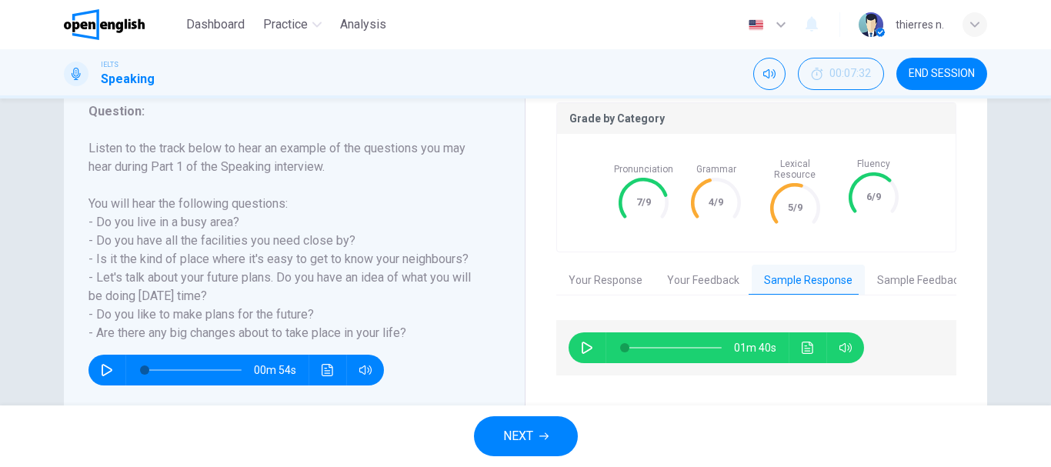
click at [587, 342] on icon "button" at bounding box center [587, 348] width 12 height 12
click at [802, 342] on icon "Click to see the audio transcription" at bounding box center [808, 348] width 12 height 12
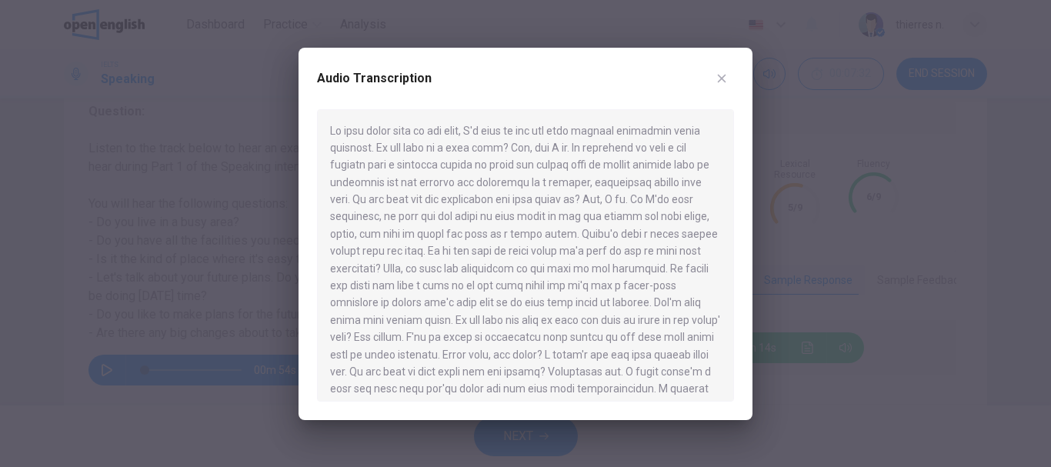
drag, startPoint x: 602, startPoint y: 195, endPoint x: 628, endPoint y: 215, distance: 33.5
click at [628, 215] on div at bounding box center [525, 255] width 417 height 292
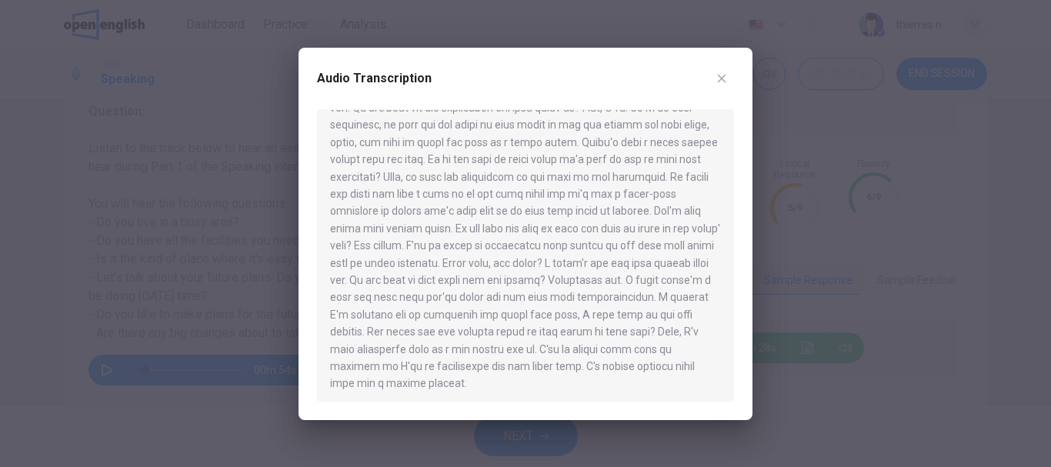
scroll to position [95, 0]
click at [723, 75] on icon "button" at bounding box center [721, 78] width 12 height 12
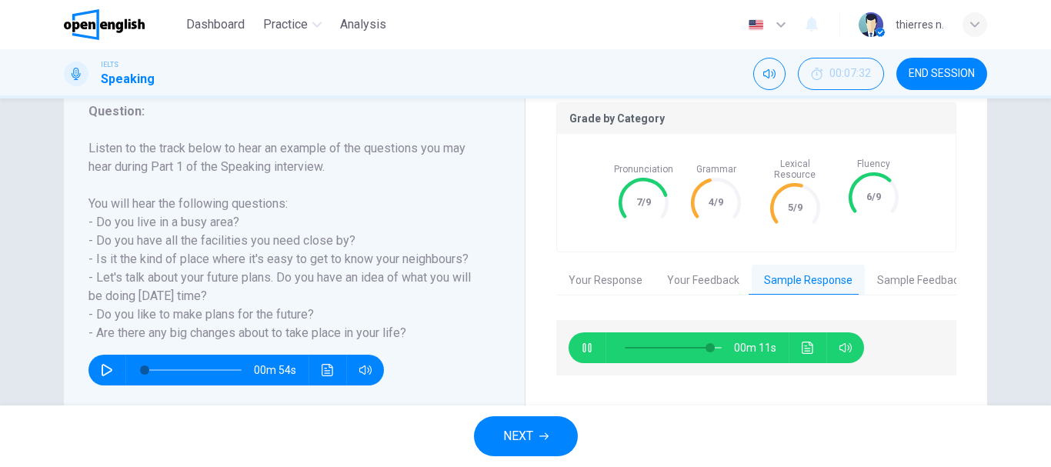
type input "**"
click at [546, 435] on icon "button" at bounding box center [543, 436] width 9 height 9
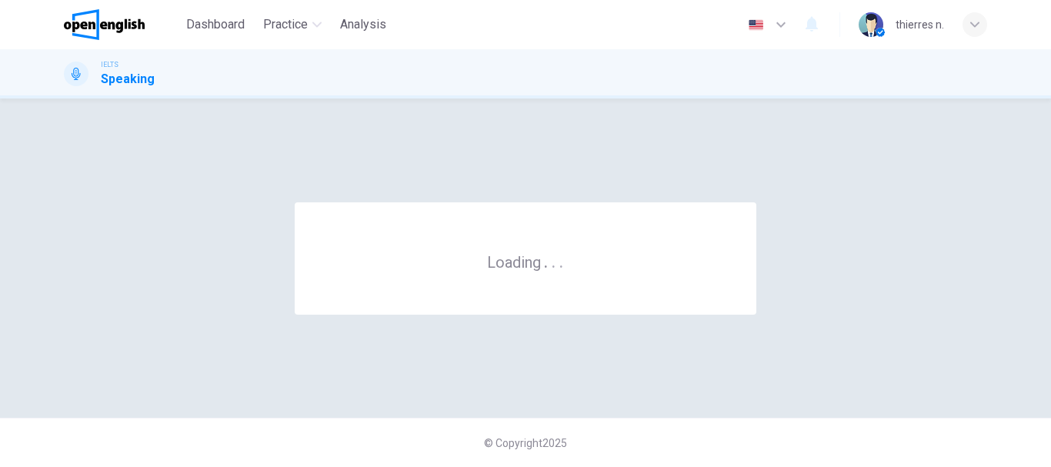
scroll to position [0, 0]
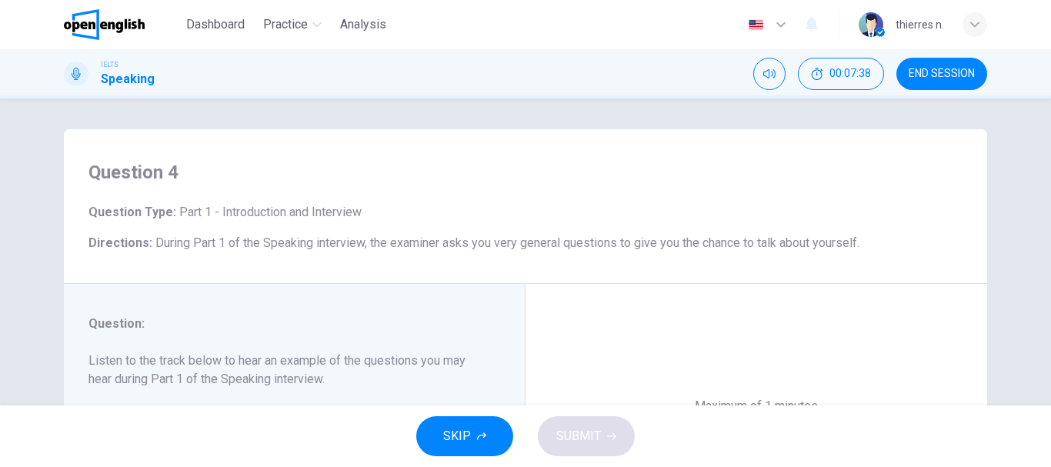
click at [932, 75] on span "END SESSION" at bounding box center [941, 74] width 66 height 12
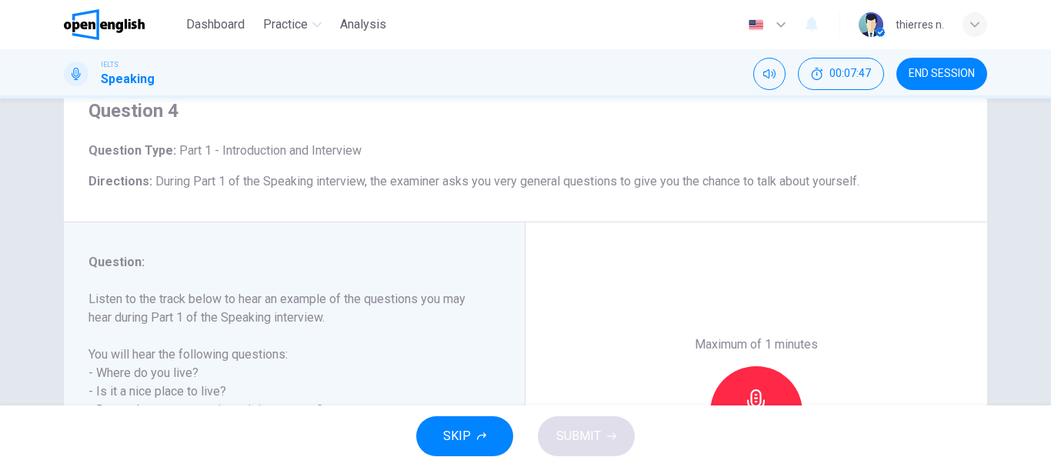
scroll to position [154, 0]
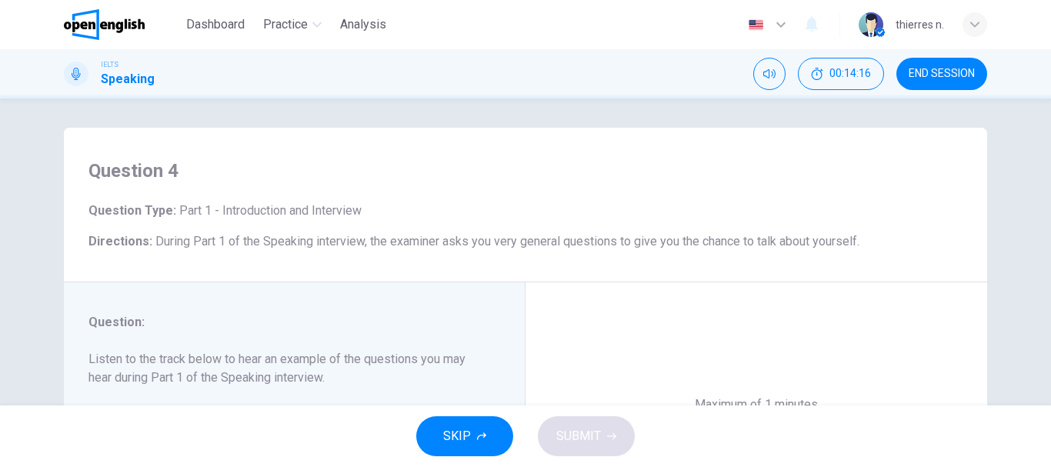
scroll to position [0, 0]
click at [321, 182] on h4 "Question 4" at bounding box center [525, 172] width 874 height 25
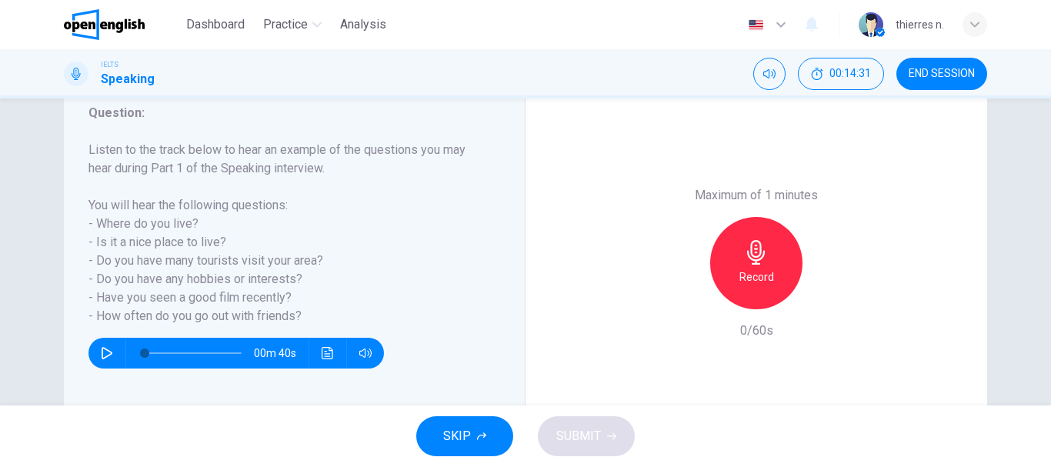
scroll to position [231, 0]
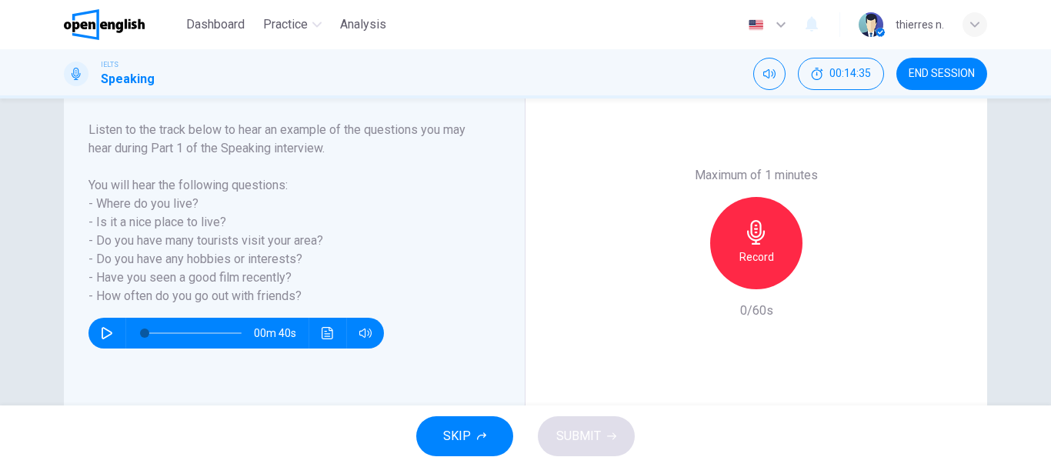
click at [105, 330] on icon "button" at bounding box center [107, 333] width 11 height 12
click at [103, 335] on icon "button" at bounding box center [107, 333] width 12 height 12
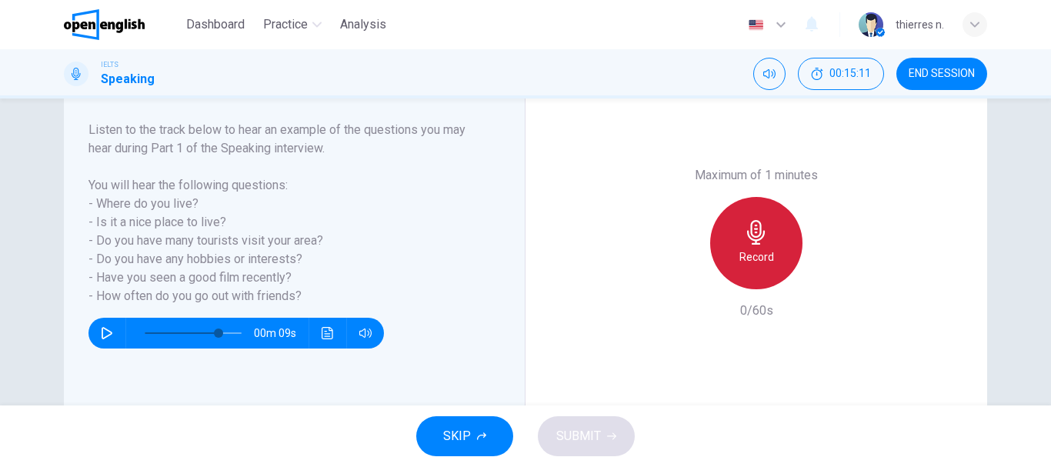
click at [745, 242] on icon "button" at bounding box center [756, 232] width 25 height 25
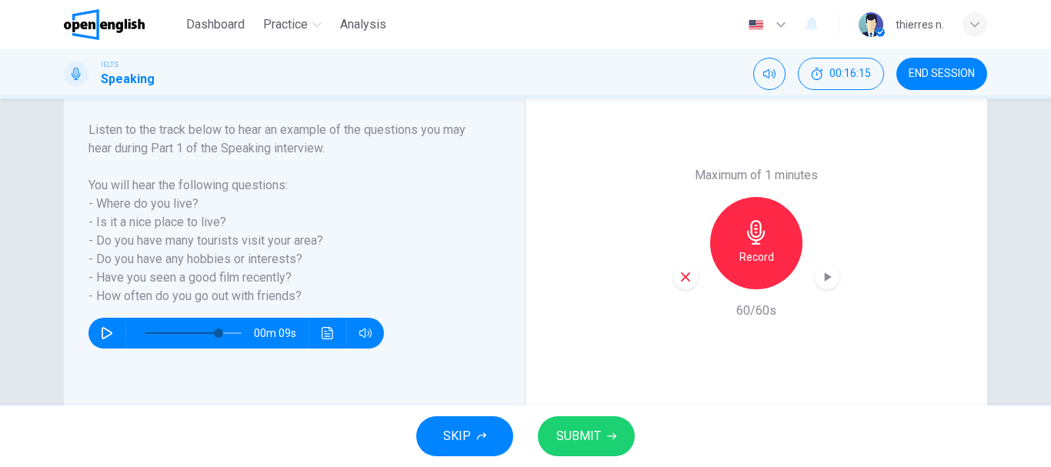
click at [599, 433] on span "SUBMIT" at bounding box center [578, 436] width 45 height 22
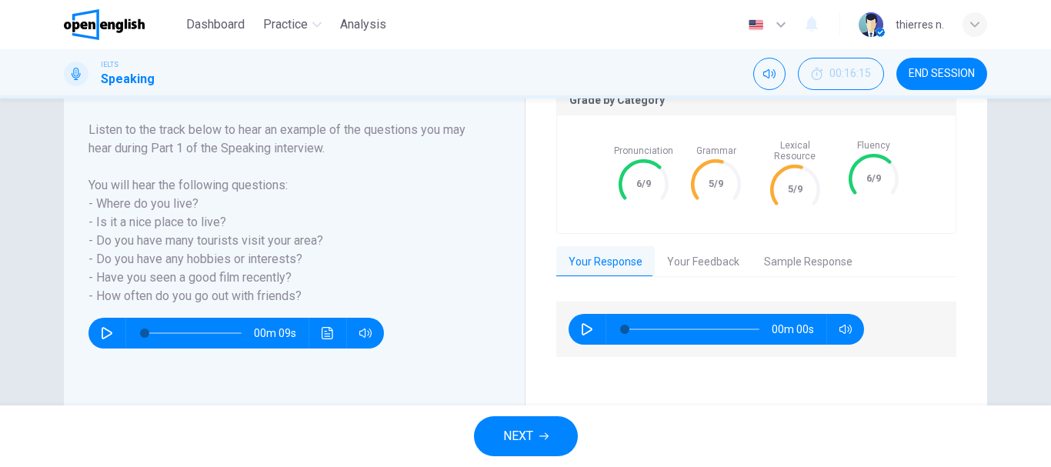
type input "*"
click at [705, 256] on button "Your Feedback" at bounding box center [703, 262] width 97 height 32
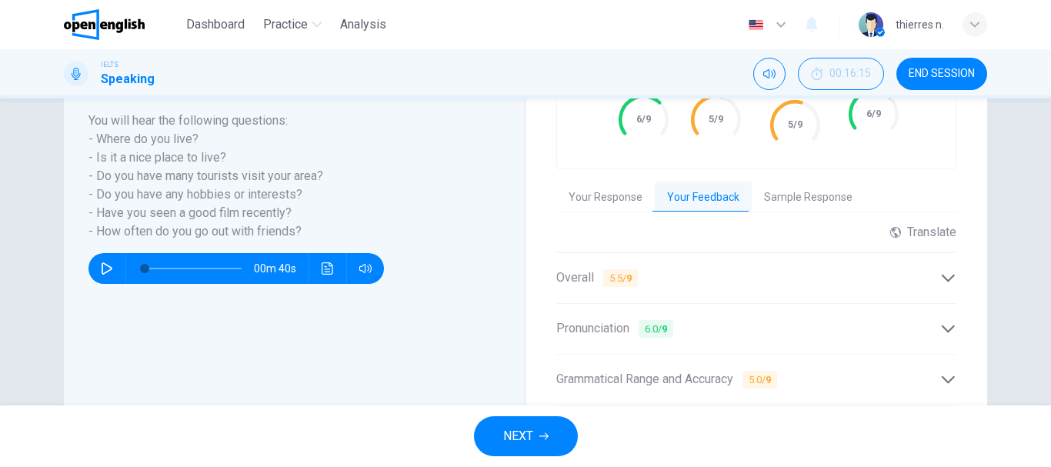
scroll to position [218, 0]
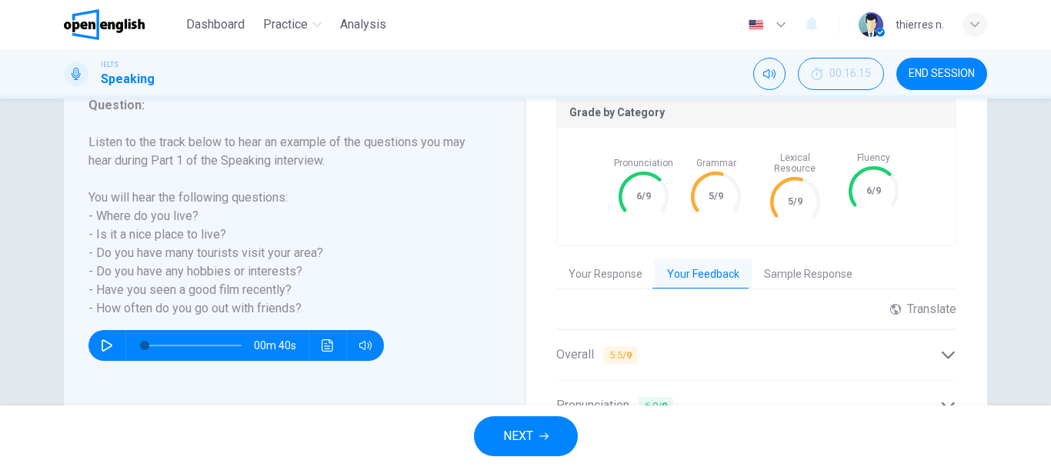
click at [924, 73] on span "END SESSION" at bounding box center [941, 74] width 66 height 12
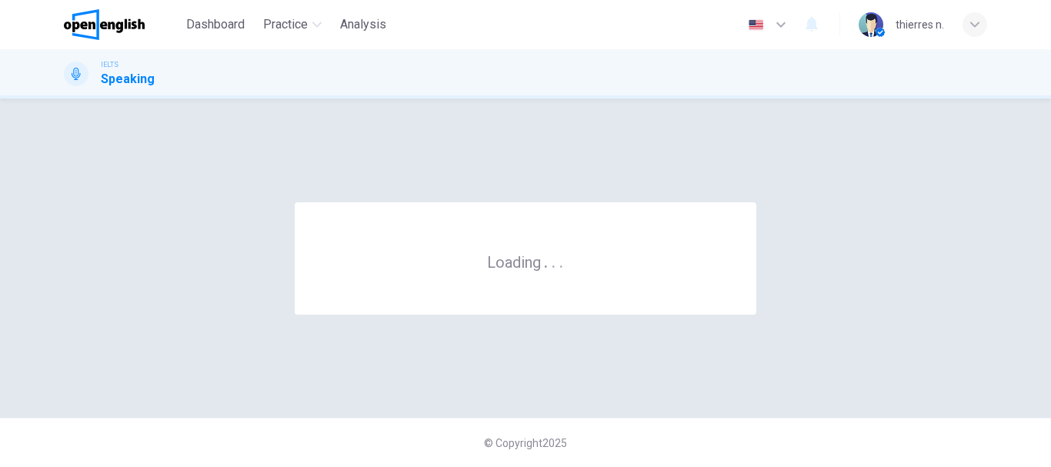
scroll to position [0, 0]
